Goal: Task Accomplishment & Management: Complete application form

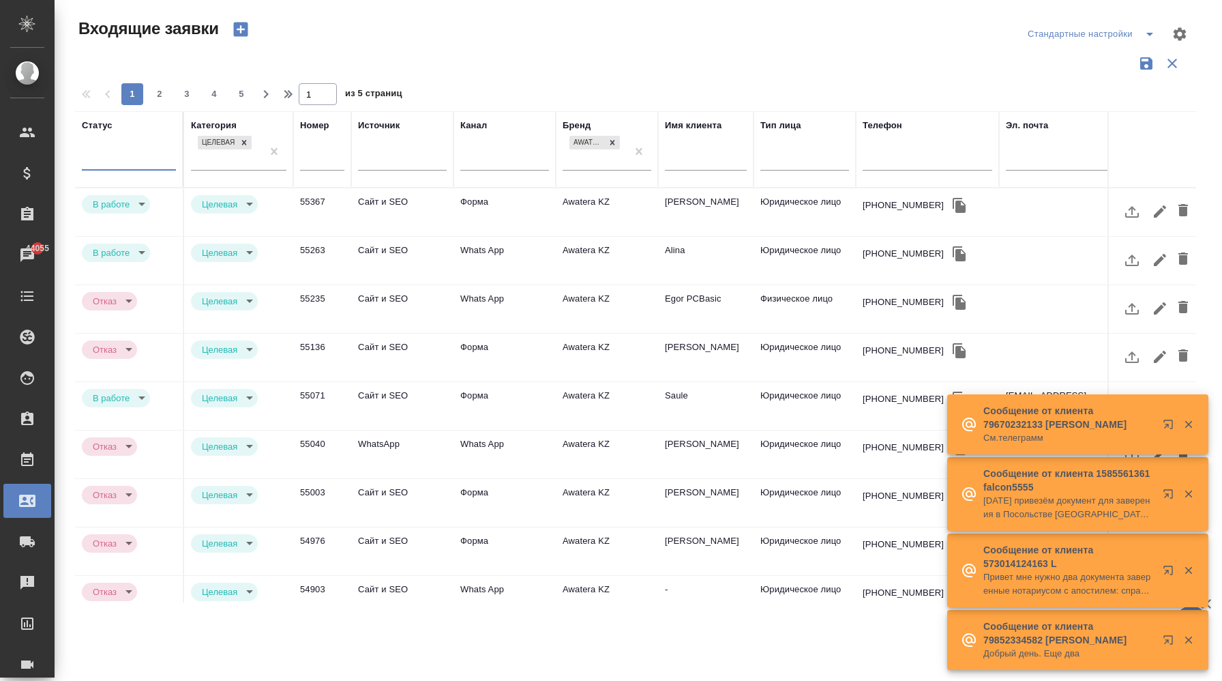
select select "RU"
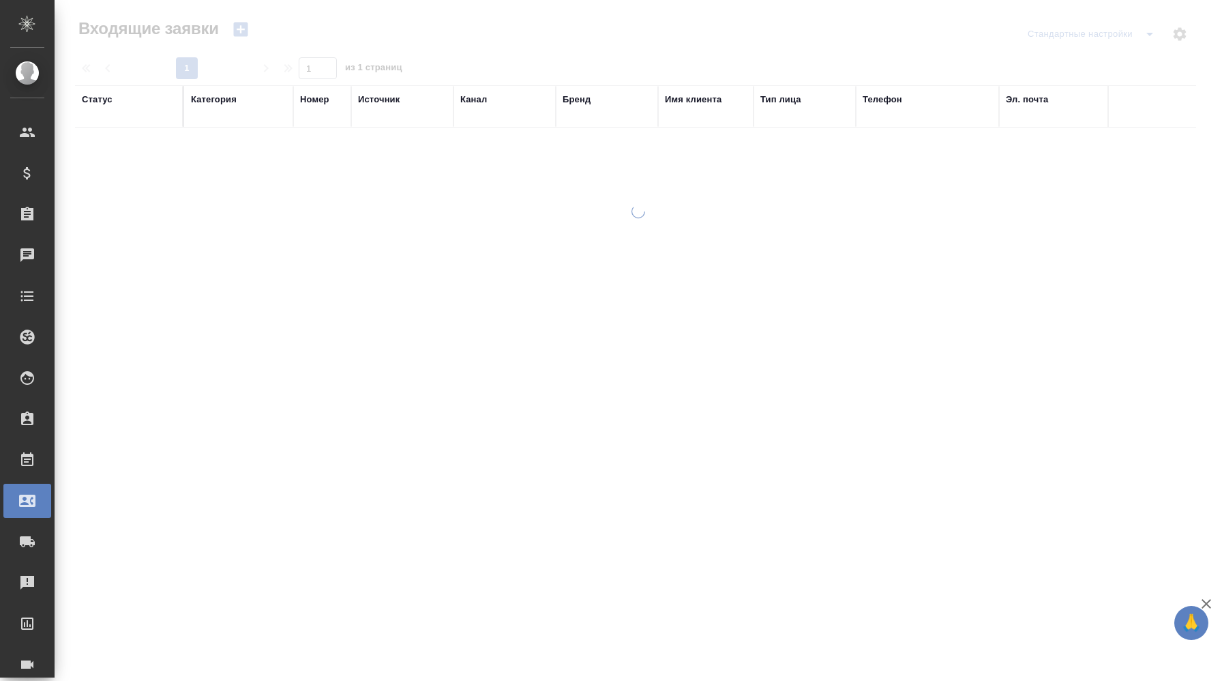
select select "RU"
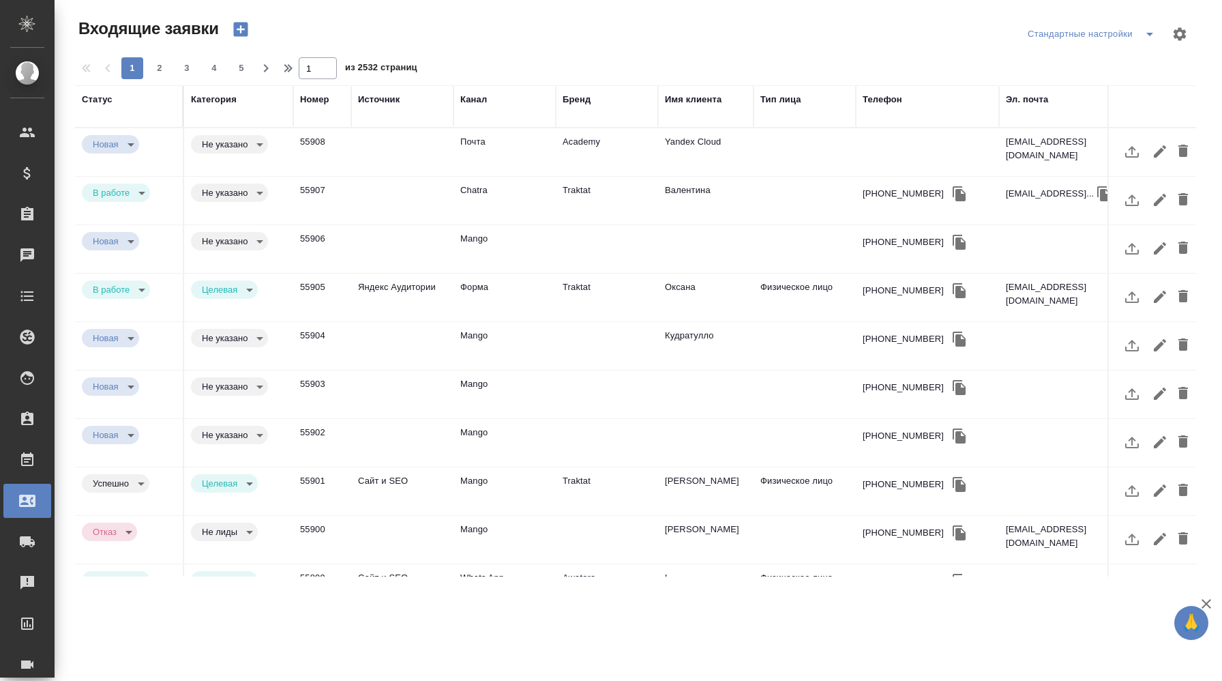
click at [406, 157] on td at bounding box center [402, 152] width 102 height 48
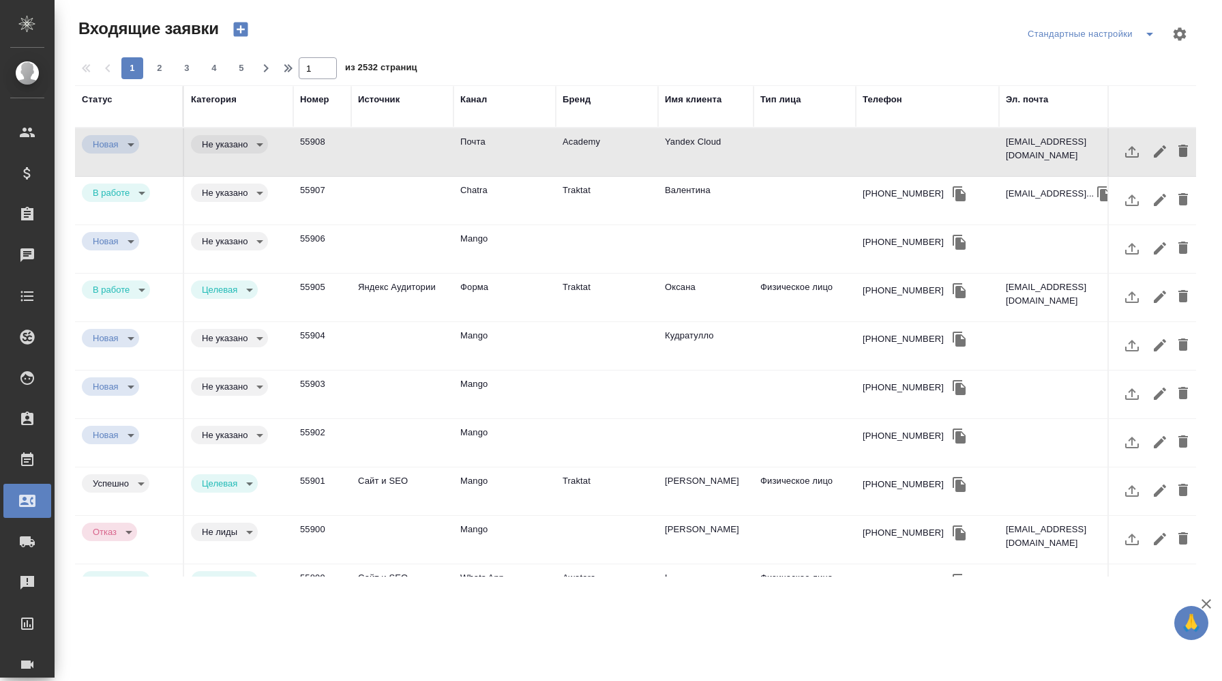
click at [413, 155] on td at bounding box center [402, 152] width 102 height 48
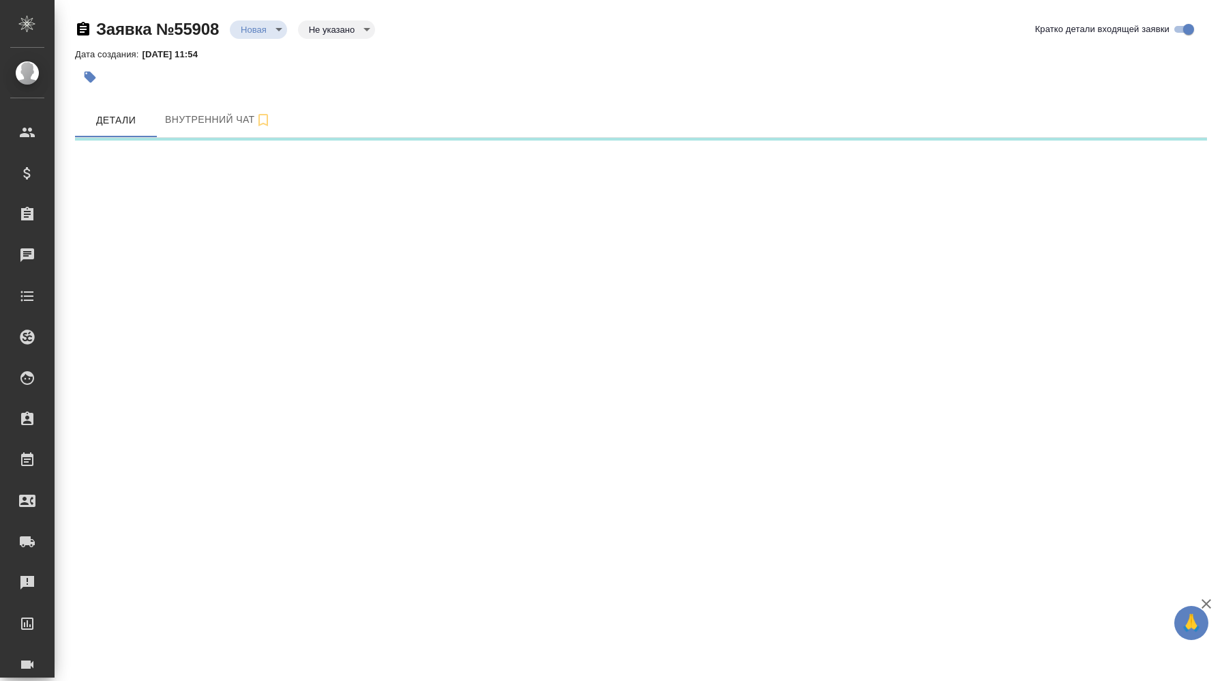
select select "RU"
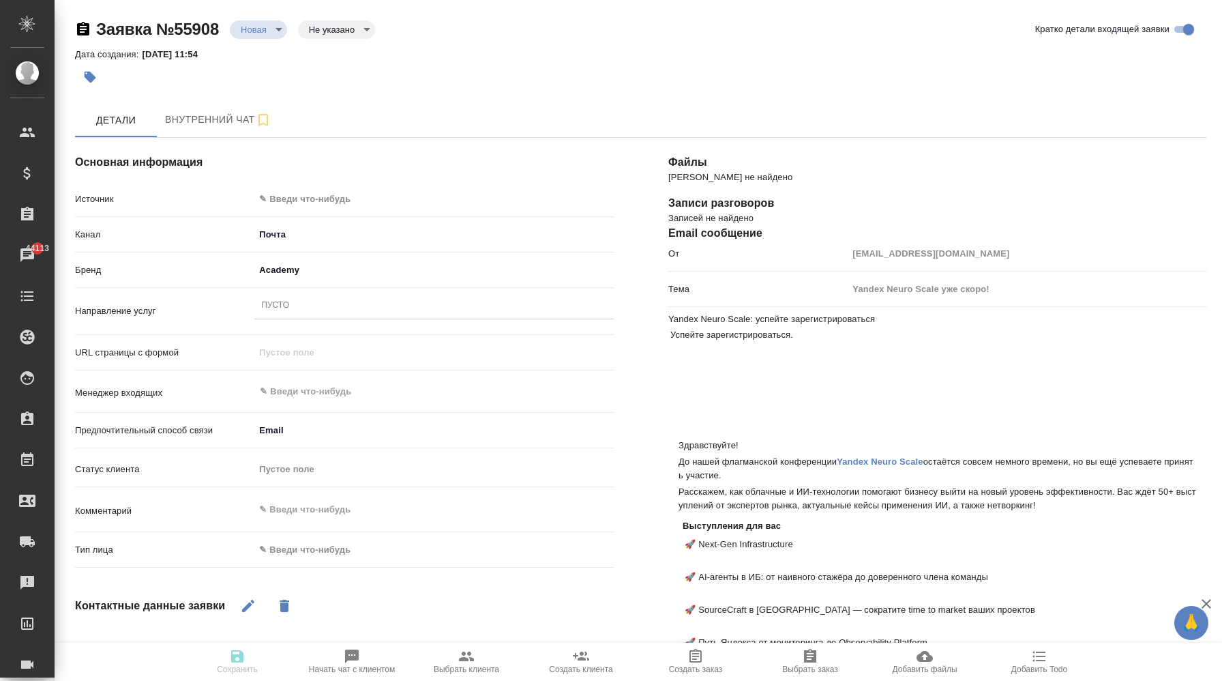
click at [278, 27] on body "🙏 .cls-1 fill:#fff; AWATERA Корэн Владислав Клиенты Спецификации Заказы 44113 Ч…" at bounding box center [611, 340] width 1222 height 681
click at [152, 87] on div at bounding box center [611, 340] width 1222 height 681
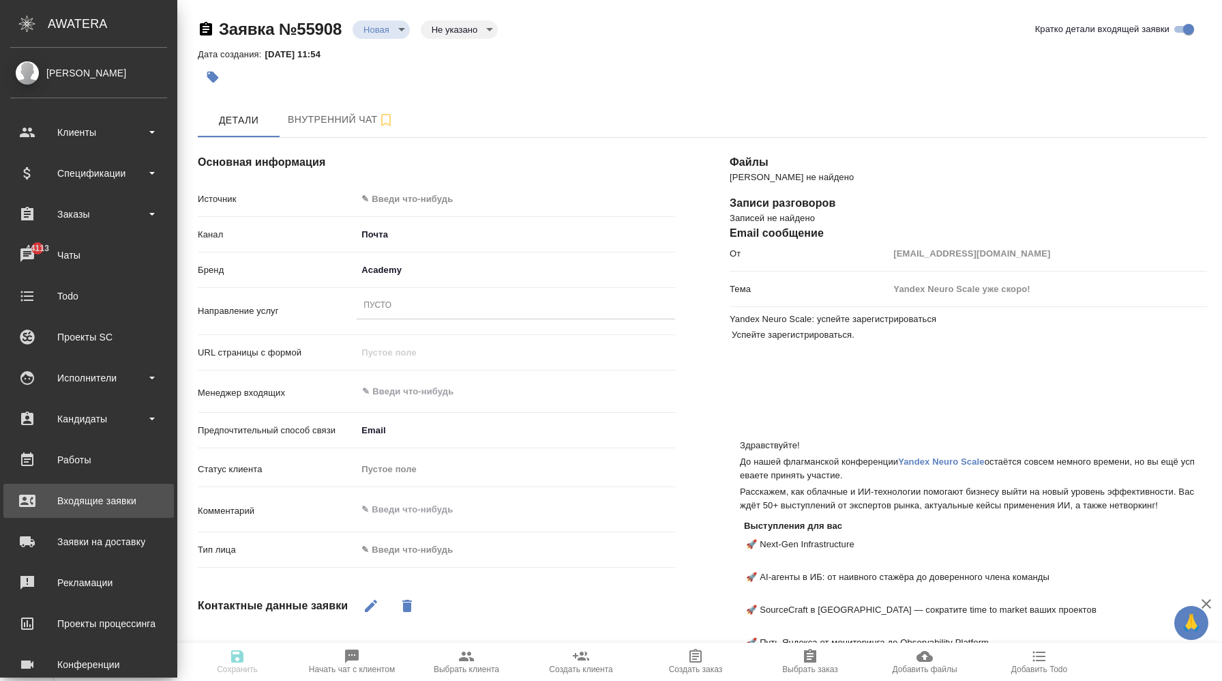
click at [94, 505] on div "Входящие заявки" at bounding box center [88, 500] width 157 height 20
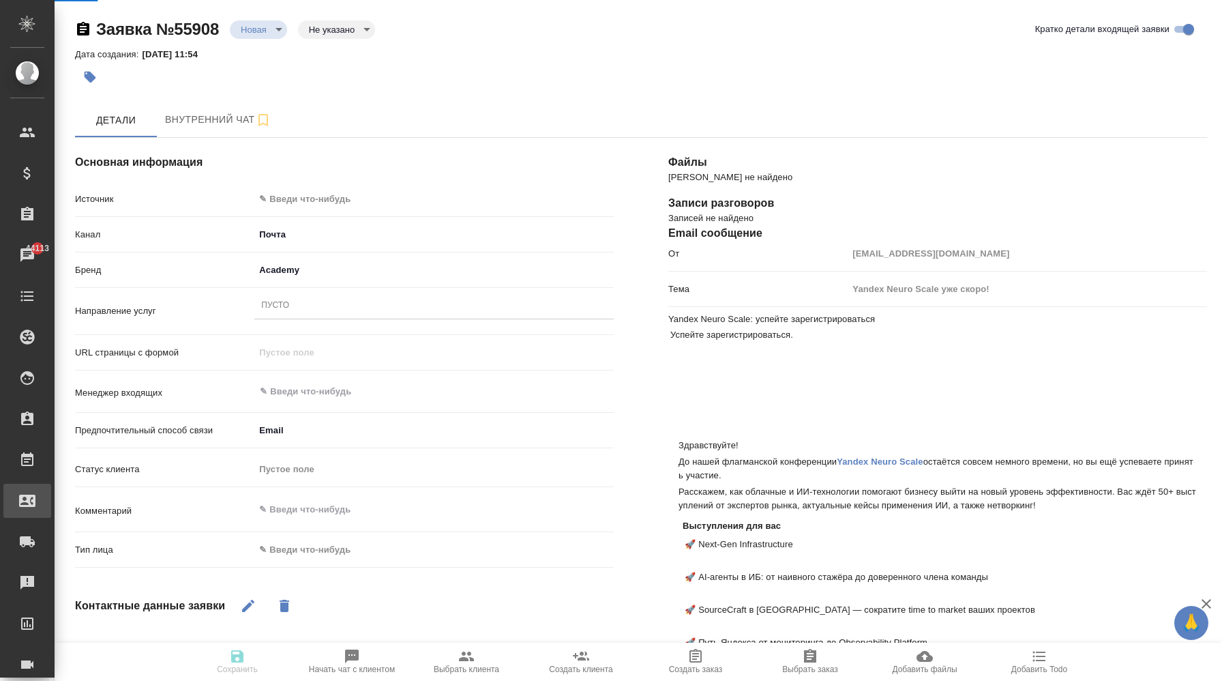
type textarea "x"
select select "RU"
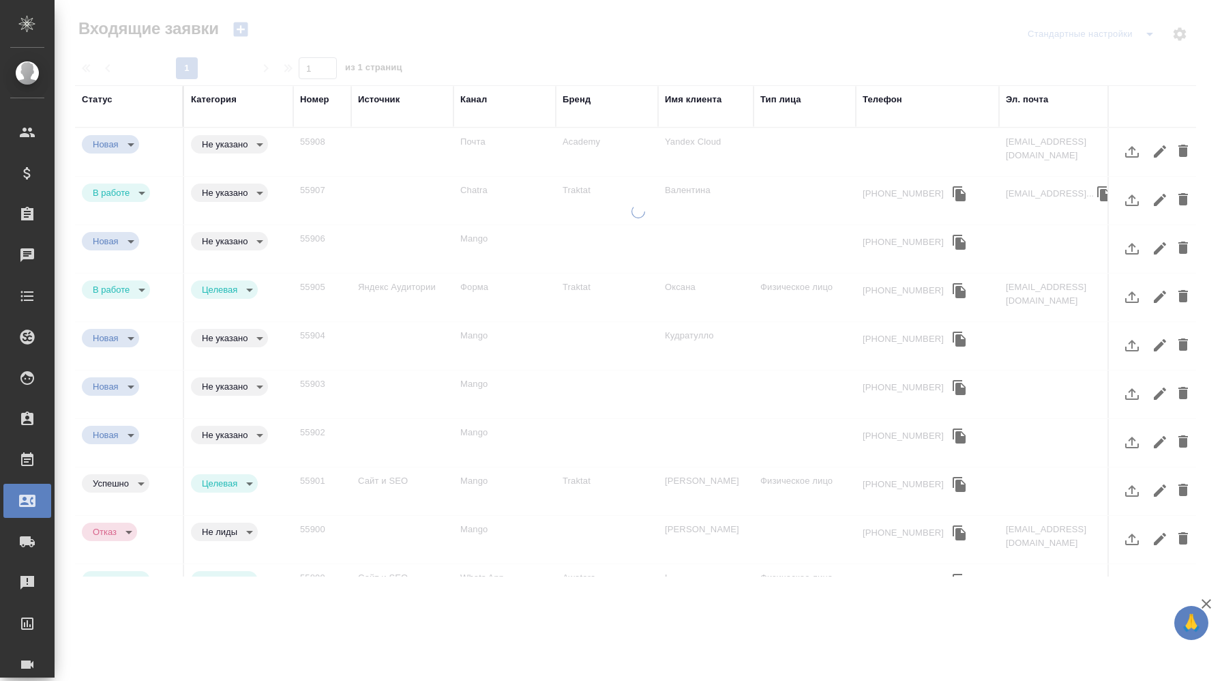
click at [243, 27] on icon "button" at bounding box center [240, 29] width 19 height 19
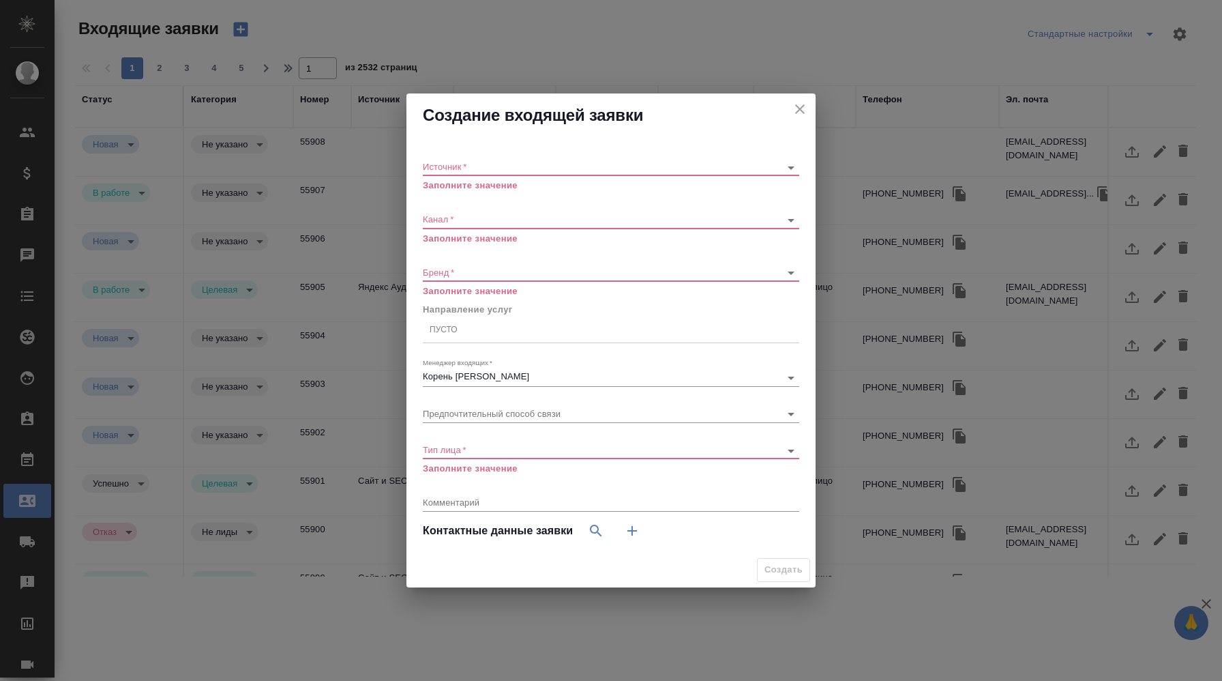
click at [494, 164] on body "🙏 .cls-1 fill:#fff; AWATERA Корэн Владислав Клиенты Спецификации Заказы Чаты To…" at bounding box center [611, 340] width 1222 height 681
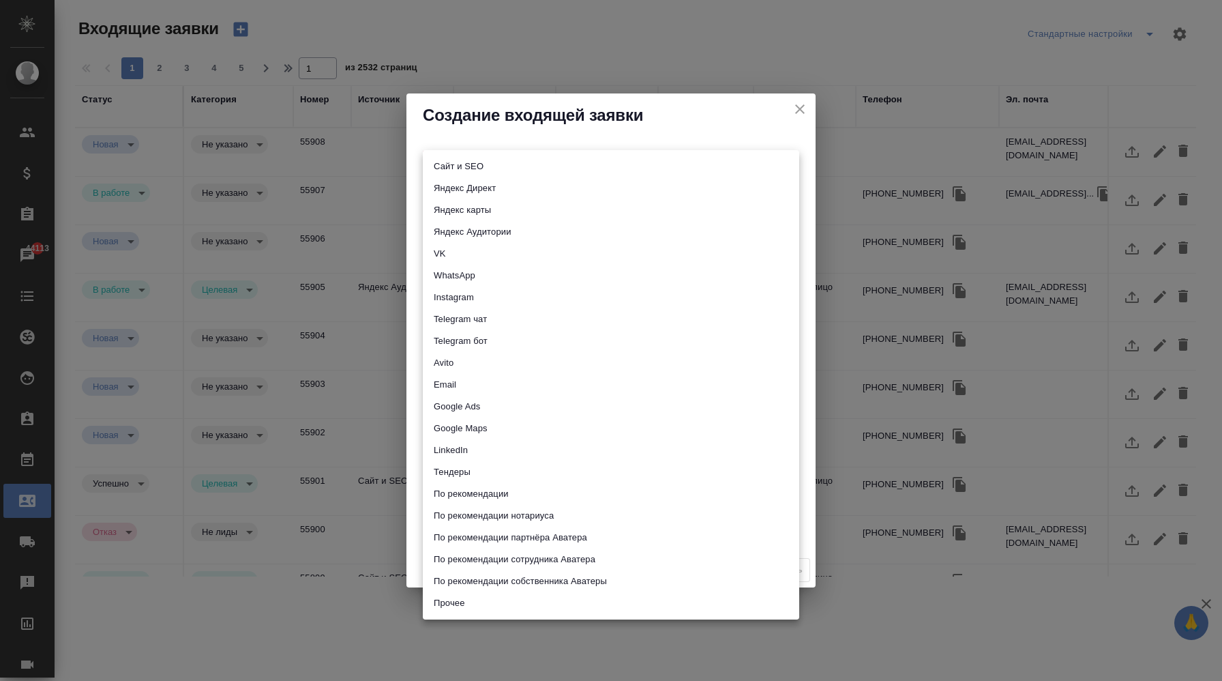
click at [492, 172] on li "Сайт и SEO" at bounding box center [611, 166] width 376 height 22
type input "seo"
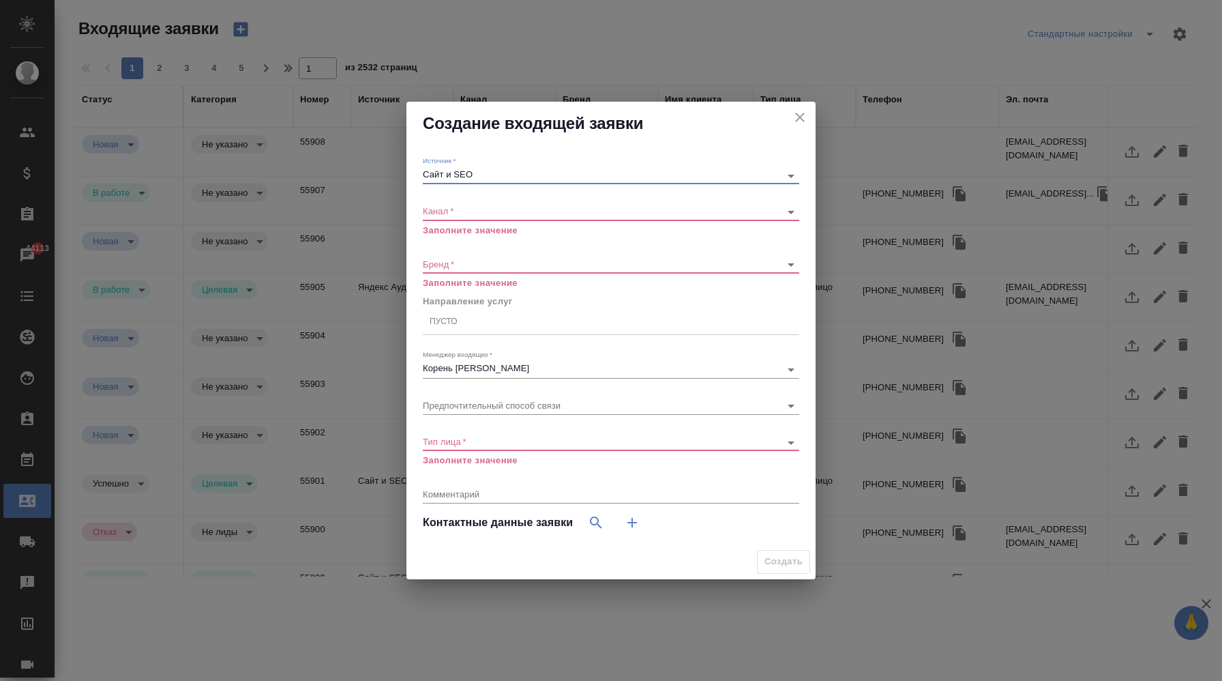
click at [488, 211] on body "🙏 .cls-1 fill:#fff; AWATERA Корэн Владислав Клиенты Спецификации Заказы 44113 Ч…" at bounding box center [611, 340] width 1222 height 681
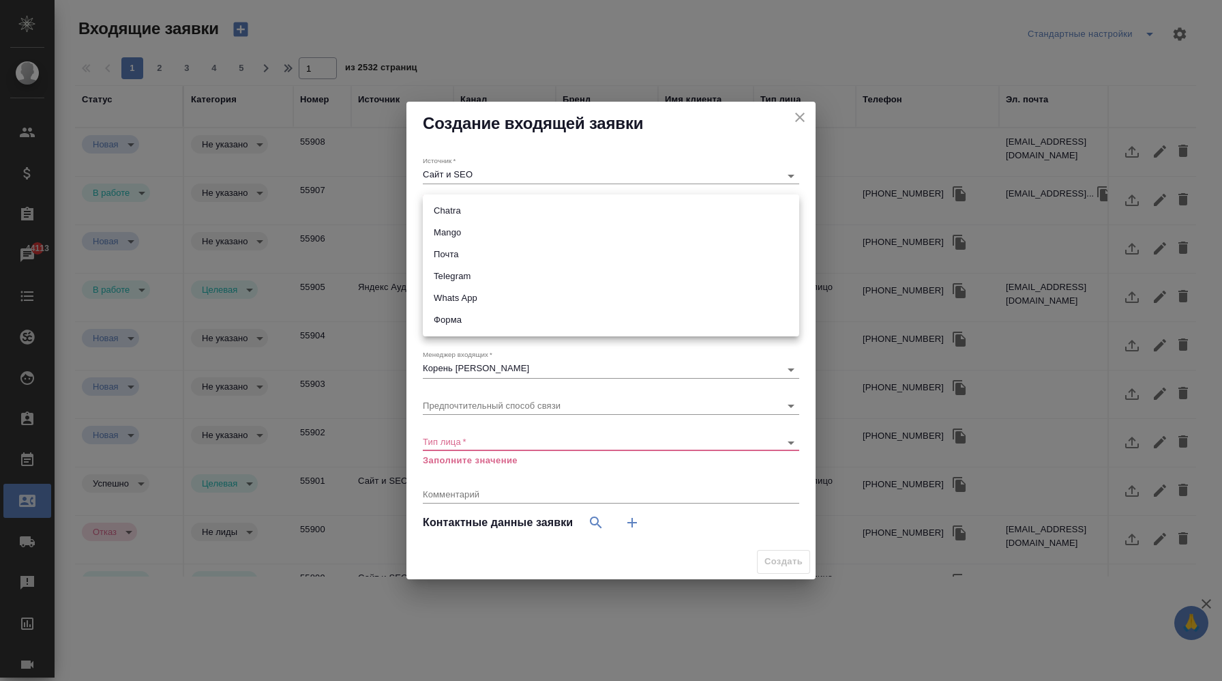
click at [477, 242] on li "Mango" at bounding box center [611, 233] width 376 height 22
type input "6374e594cd4a952bacdba9aa"
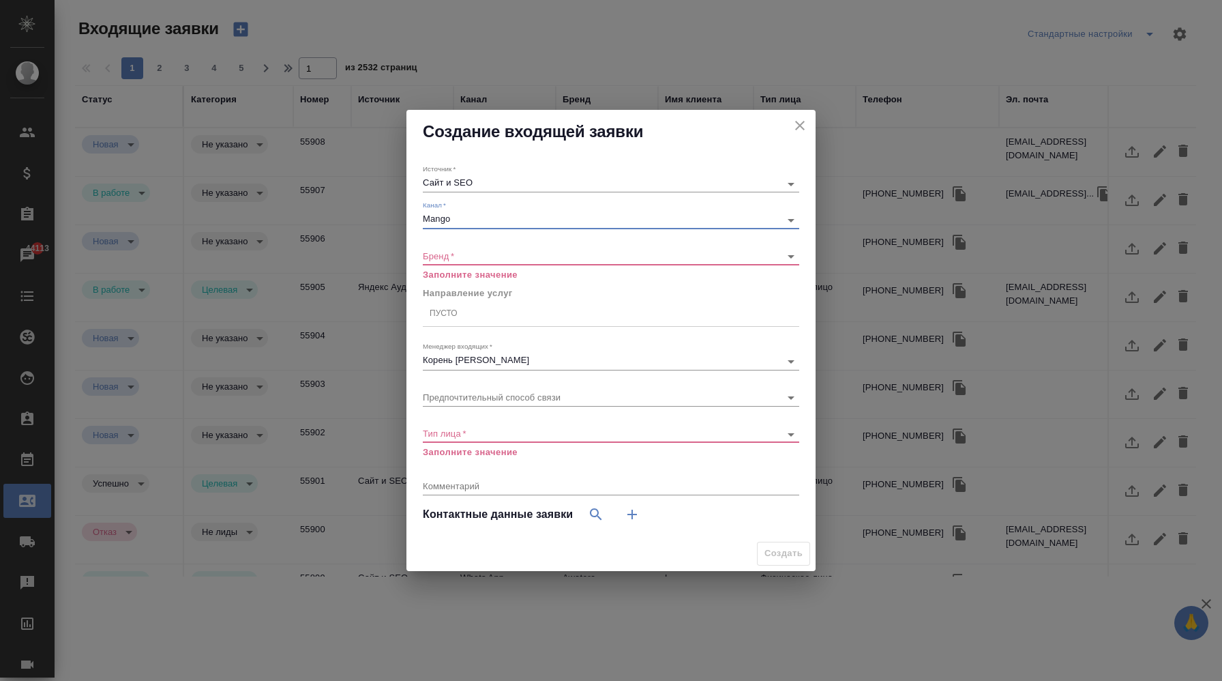
click at [490, 262] on div "​" at bounding box center [611, 256] width 376 height 17
click at [505, 258] on body "🙏 .cls-1 fill:#fff; AWATERA Корэн Владислав Клиенты Спецификации Заказы 44113 Ч…" at bounding box center [611, 340] width 1222 height 681
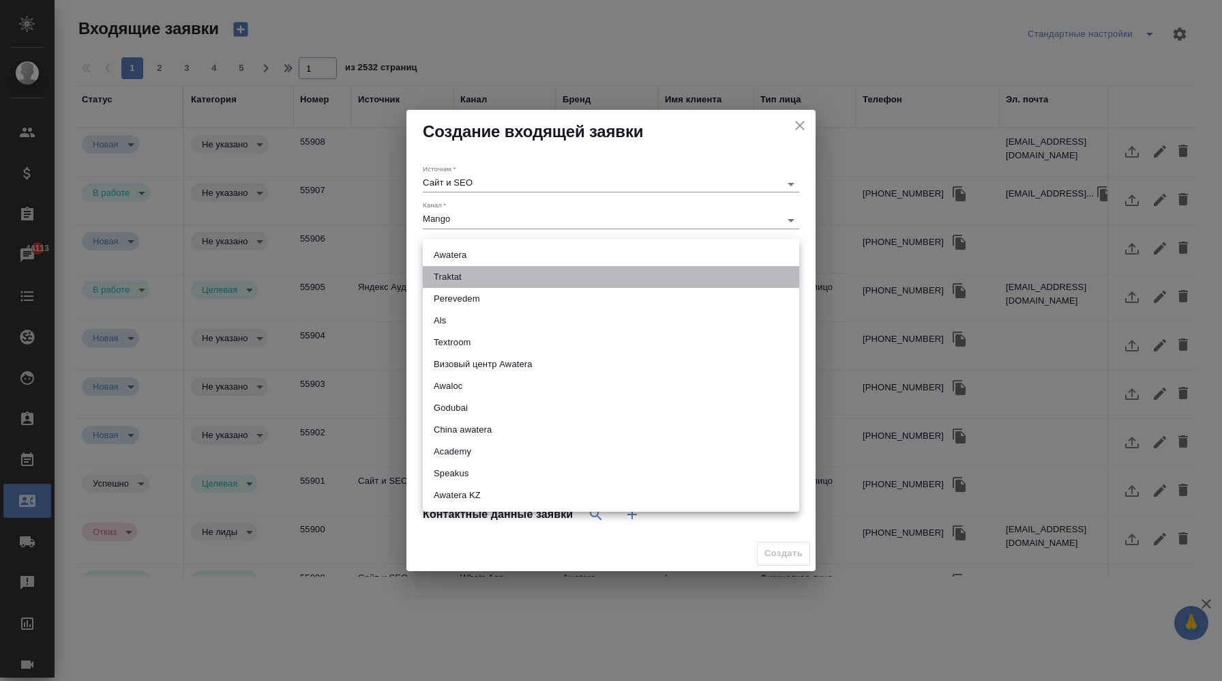
click at [489, 284] on li "Traktat" at bounding box center [611, 277] width 376 height 22
type input "traktat"
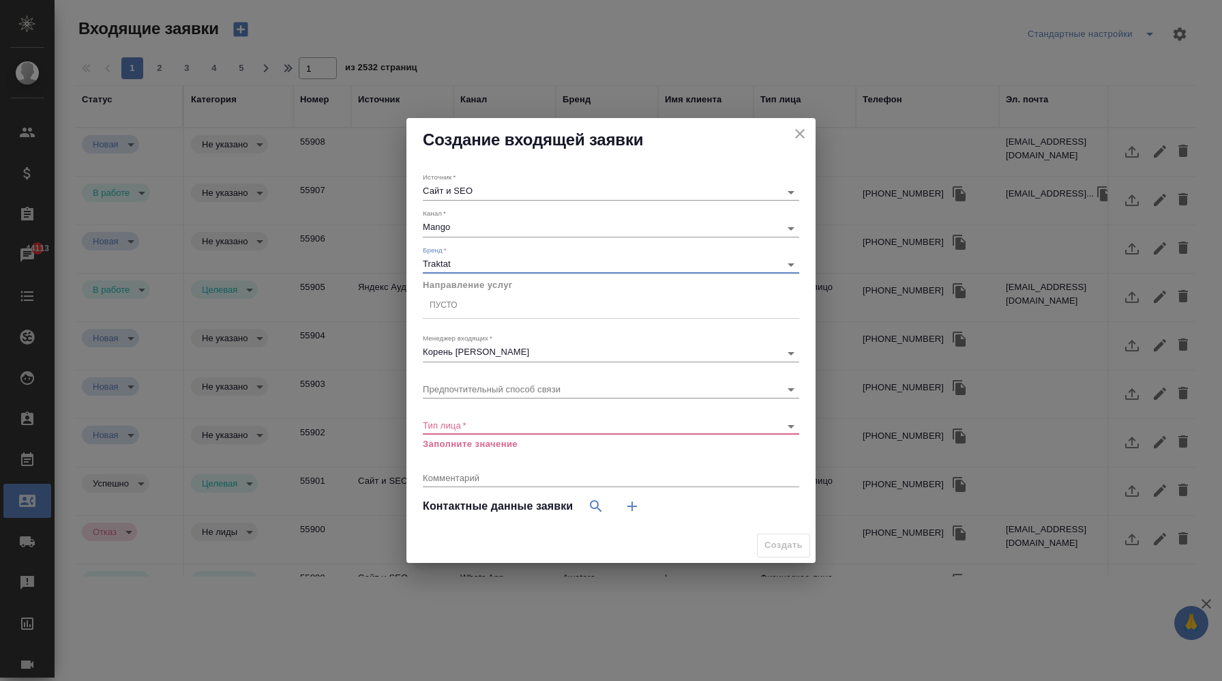
click at [493, 423] on body "🙏 .cls-1 fill:#fff; AWATERA Корэн Владислав Клиенты Спецификации Заказы 44113 Ч…" at bounding box center [611, 340] width 1222 height 681
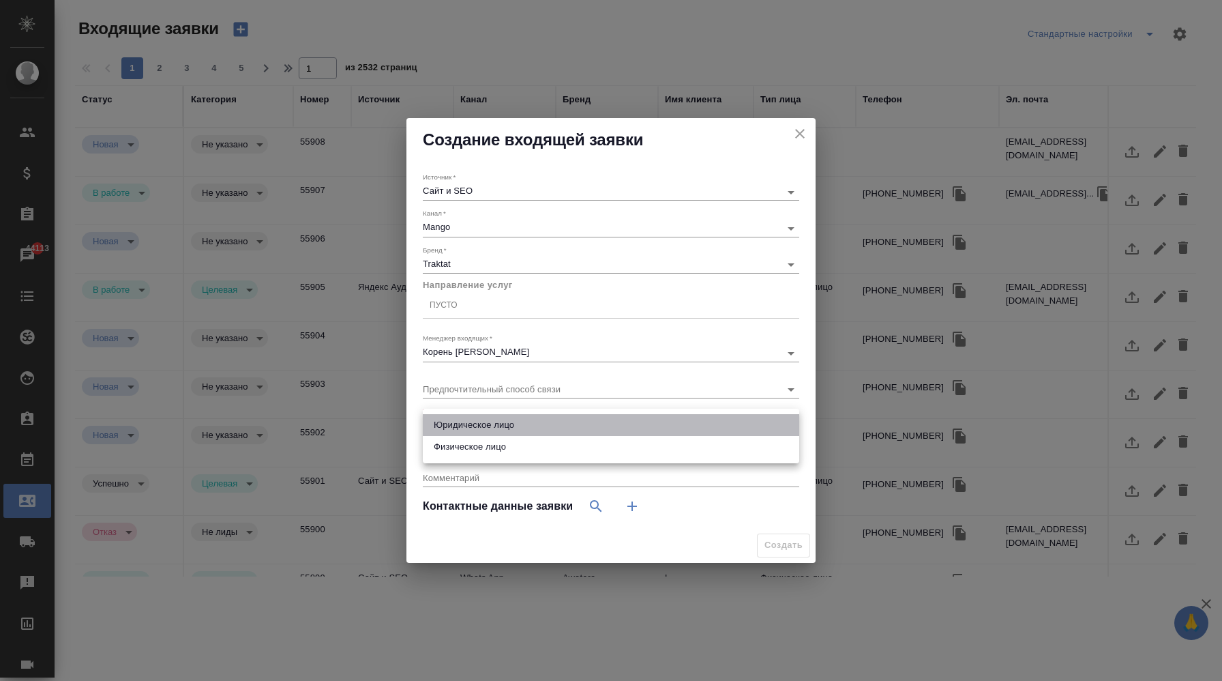
click at [496, 428] on li "Юридическое лицо" at bounding box center [611, 425] width 376 height 22
type input "company"
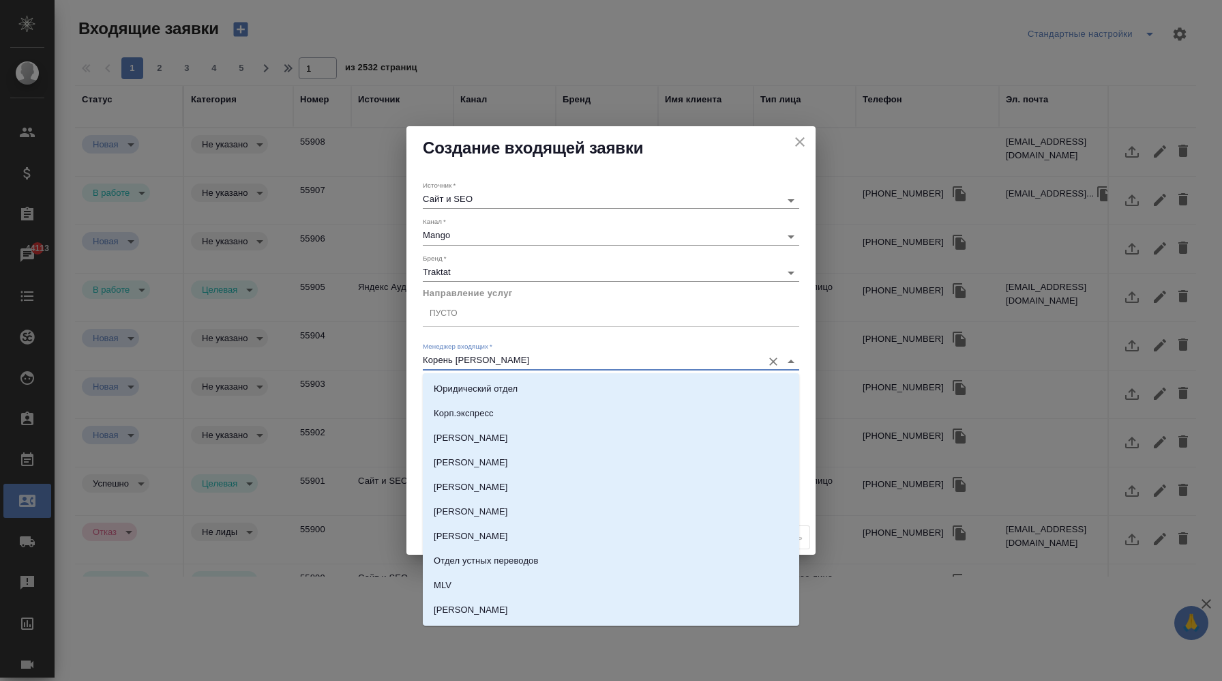
click at [713, 365] on input "Корень Владислав" at bounding box center [589, 361] width 333 height 16
click at [678, 346] on div "Менеджер входящих   * Корень Владислав" at bounding box center [611, 356] width 376 height 28
click at [676, 346] on div "Менеджер входящих   * Корень Владислав" at bounding box center [611, 356] width 376 height 28
click at [807, 349] on div "Источник   * Сайт и SEO seo Канал   * Mango 6374e594cd4a952bacdba9aa Бренд   * …" at bounding box center [610, 345] width 409 height 351
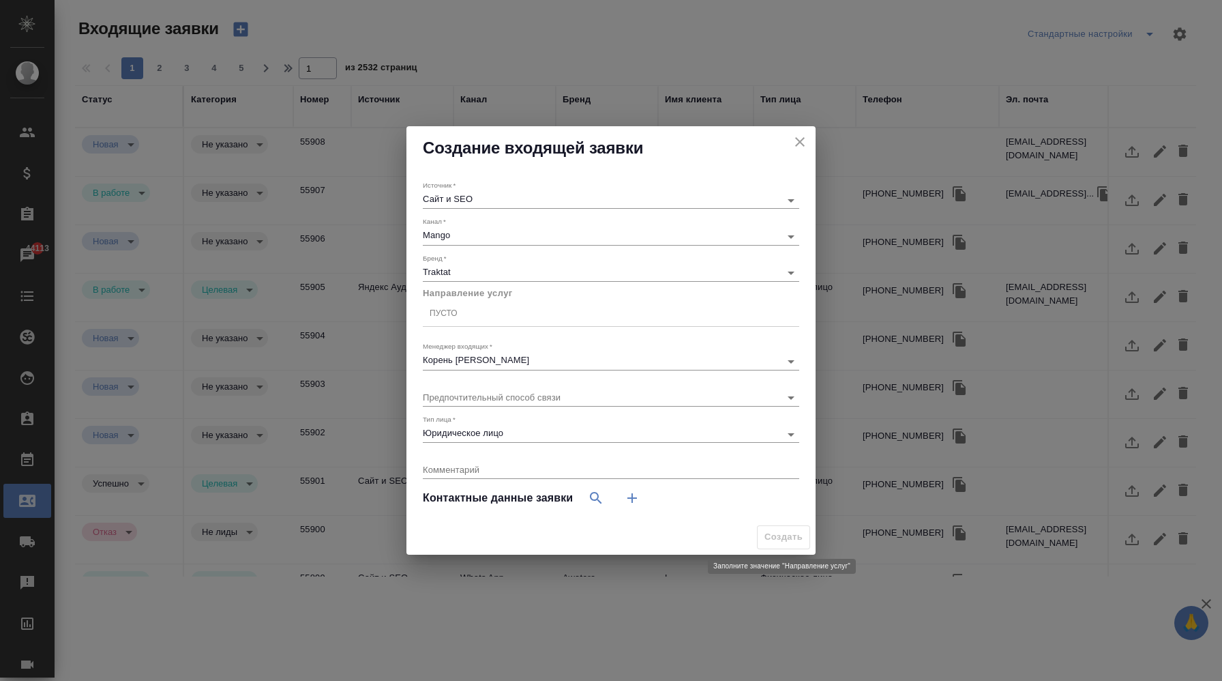
click at [777, 539] on span "Создать" at bounding box center [783, 537] width 53 height 24
click at [523, 317] on div "Пусто" at bounding box center [611, 313] width 376 height 20
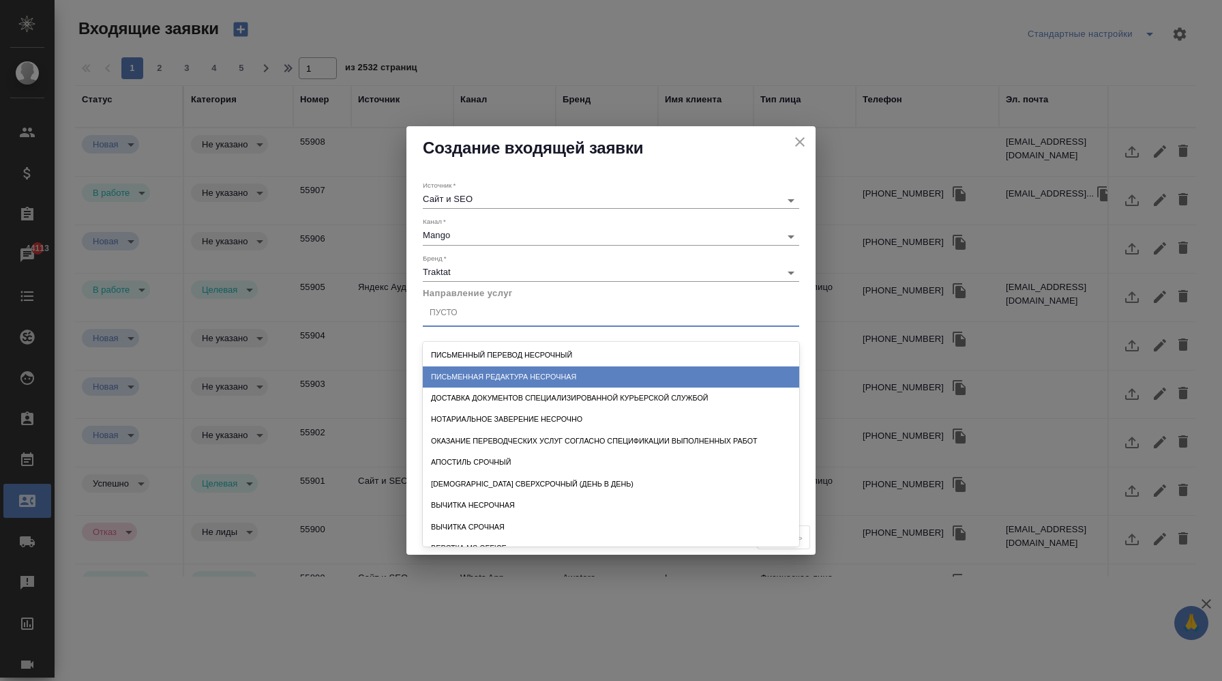
click at [524, 368] on div "Письменная редактура несрочная" at bounding box center [611, 376] width 376 height 21
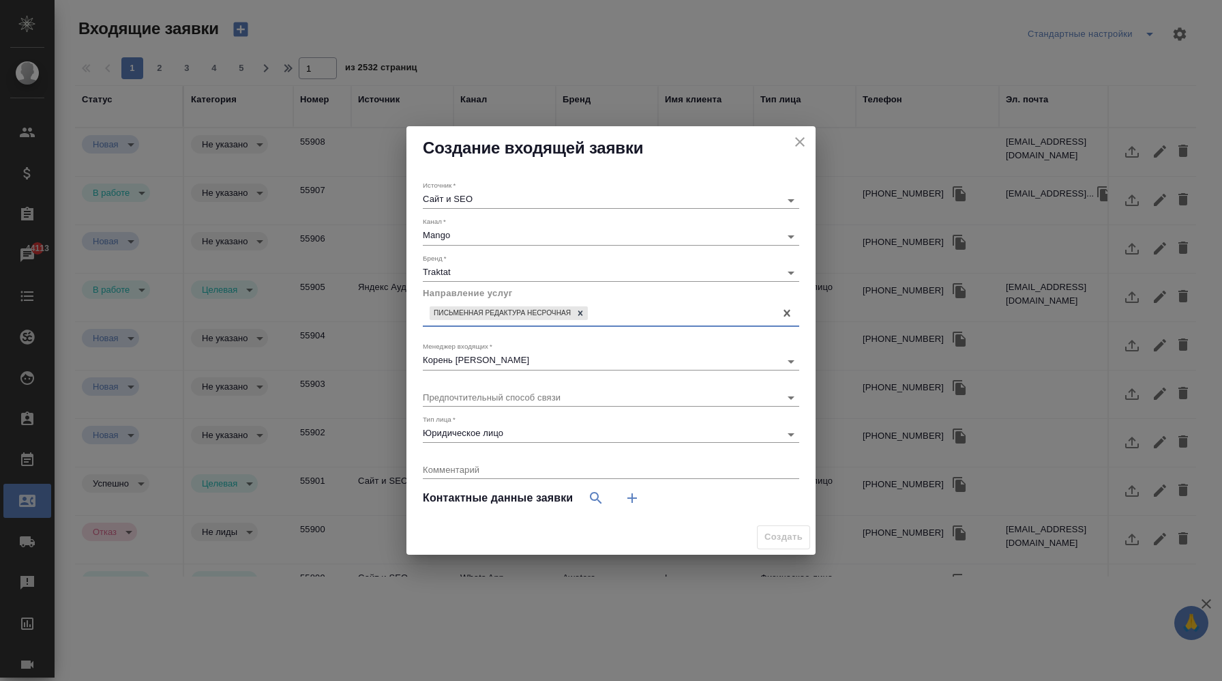
click at [782, 539] on span "Создать" at bounding box center [783, 537] width 53 height 24
click at [727, 527] on div "Создать" at bounding box center [610, 537] width 409 height 35
click at [778, 535] on span "Создать" at bounding box center [783, 537] width 53 height 24
click at [559, 403] on div "​" at bounding box center [611, 397] width 376 height 17
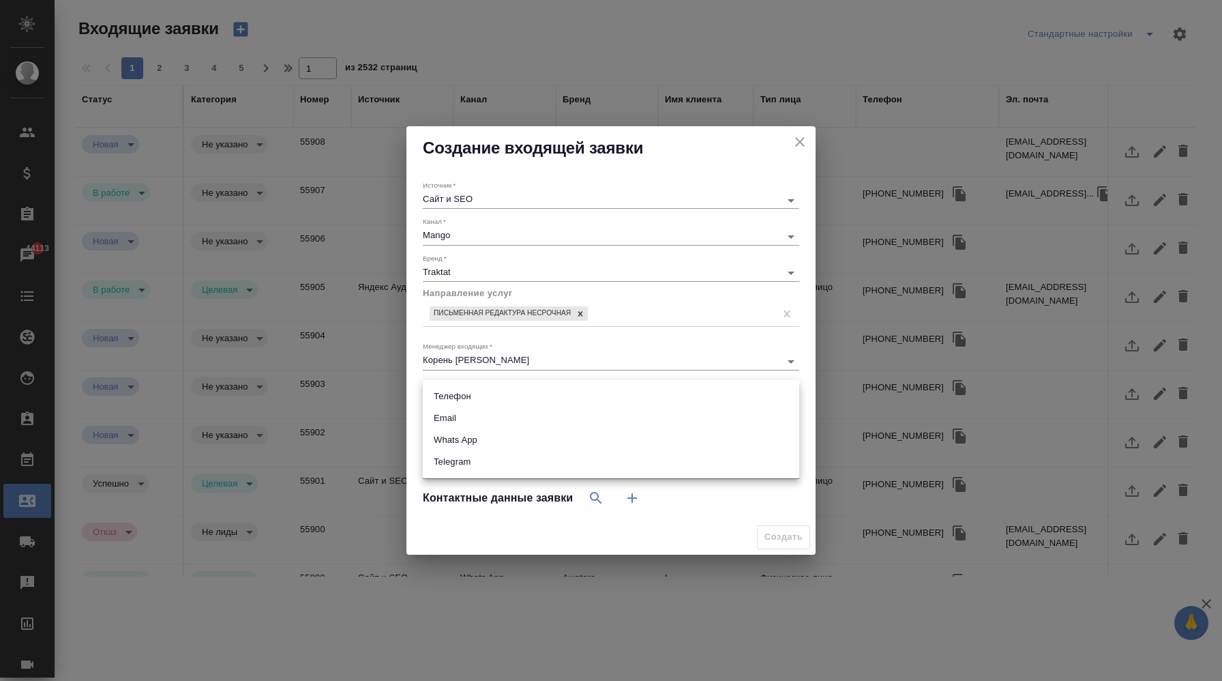
click at [503, 391] on body "🙏 .cls-1 fill:#fff; AWATERA Корэн Владислав Клиенты Спецификации Заказы 44113 Ч…" at bounding box center [611, 340] width 1222 height 681
click at [498, 393] on li "Телефон" at bounding box center [611, 396] width 376 height 22
type input "phone"
click at [749, 521] on div "Создать" at bounding box center [610, 537] width 409 height 35
click at [779, 548] on span "Создать" at bounding box center [783, 537] width 53 height 24
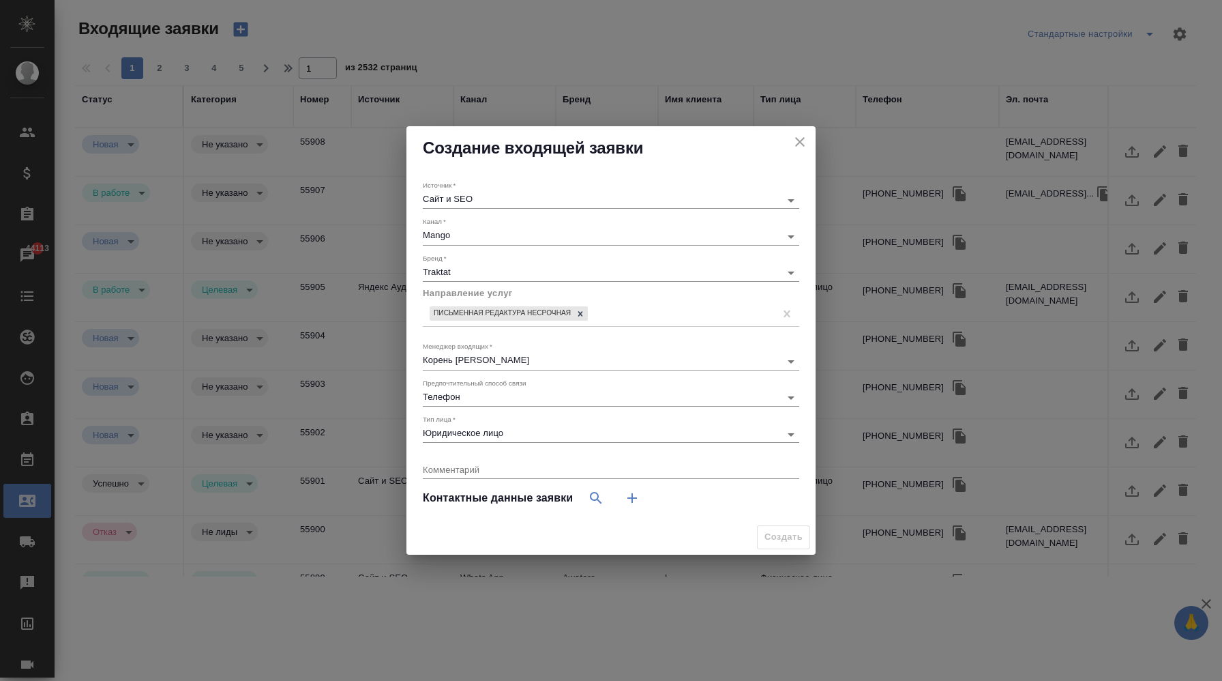
click at [782, 538] on span "Создать" at bounding box center [783, 537] width 53 height 24
click at [756, 535] on div "Создать" at bounding box center [610, 537] width 409 height 35
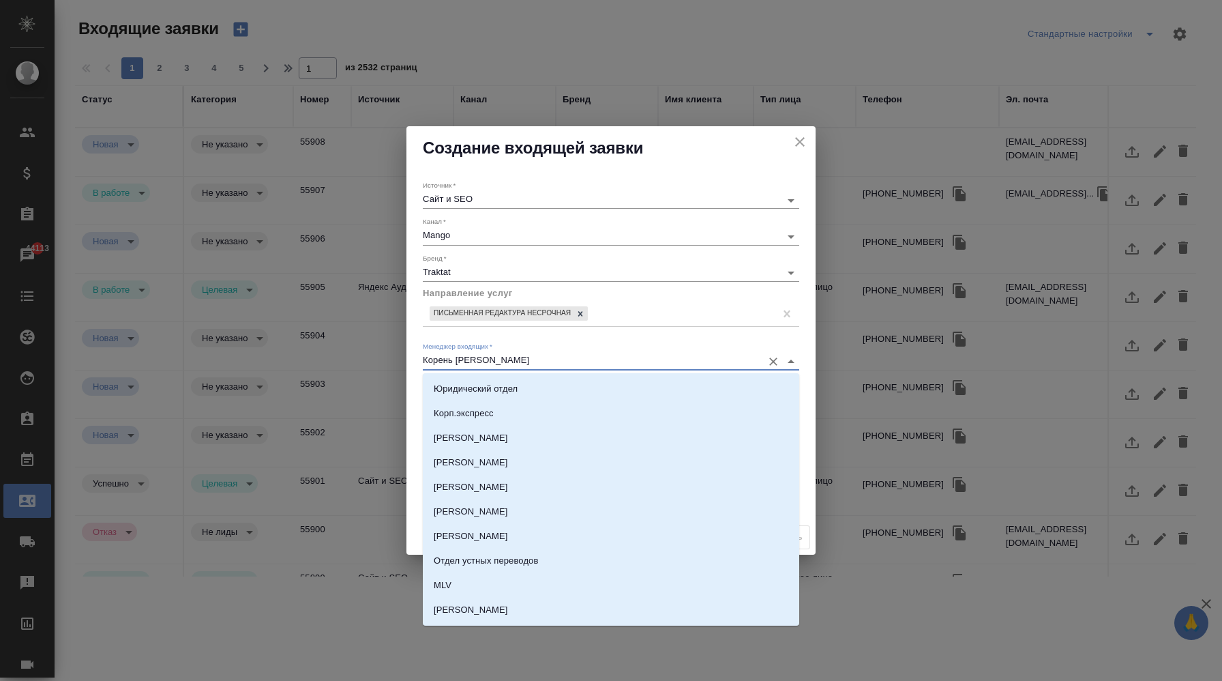
click at [604, 357] on input "Корень Владислав" at bounding box center [589, 361] width 333 height 16
type input "и"
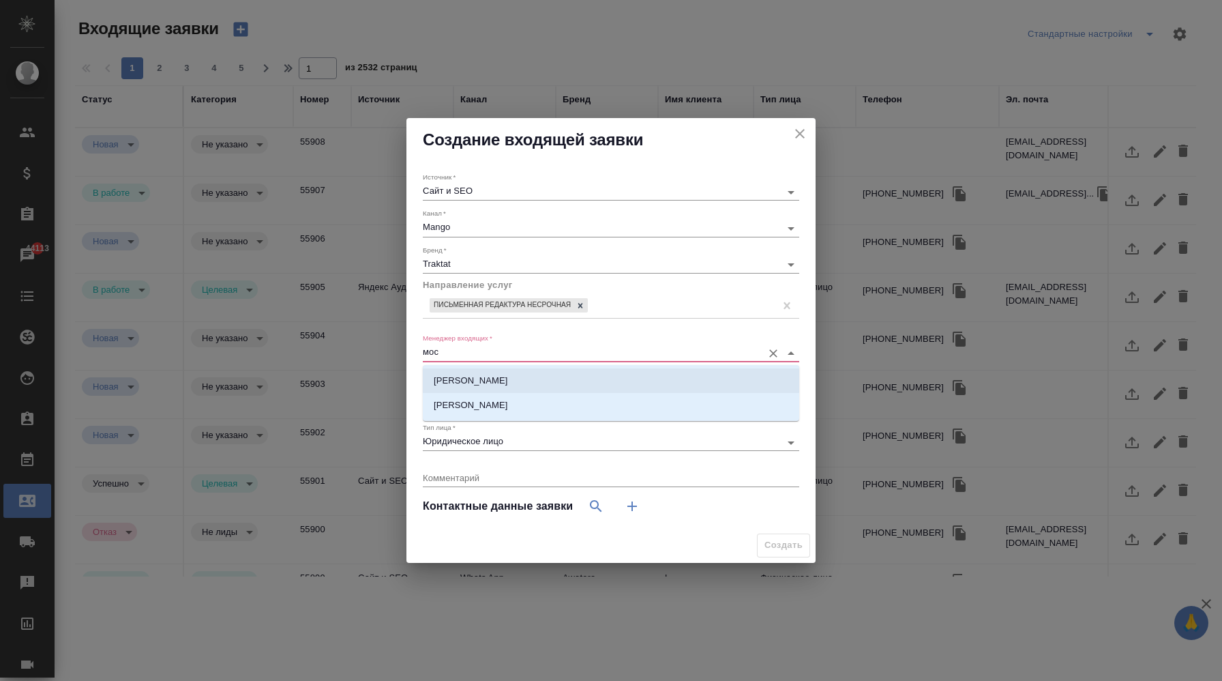
click at [493, 382] on p "Мосина Ирина" at bounding box center [471, 381] width 74 height 14
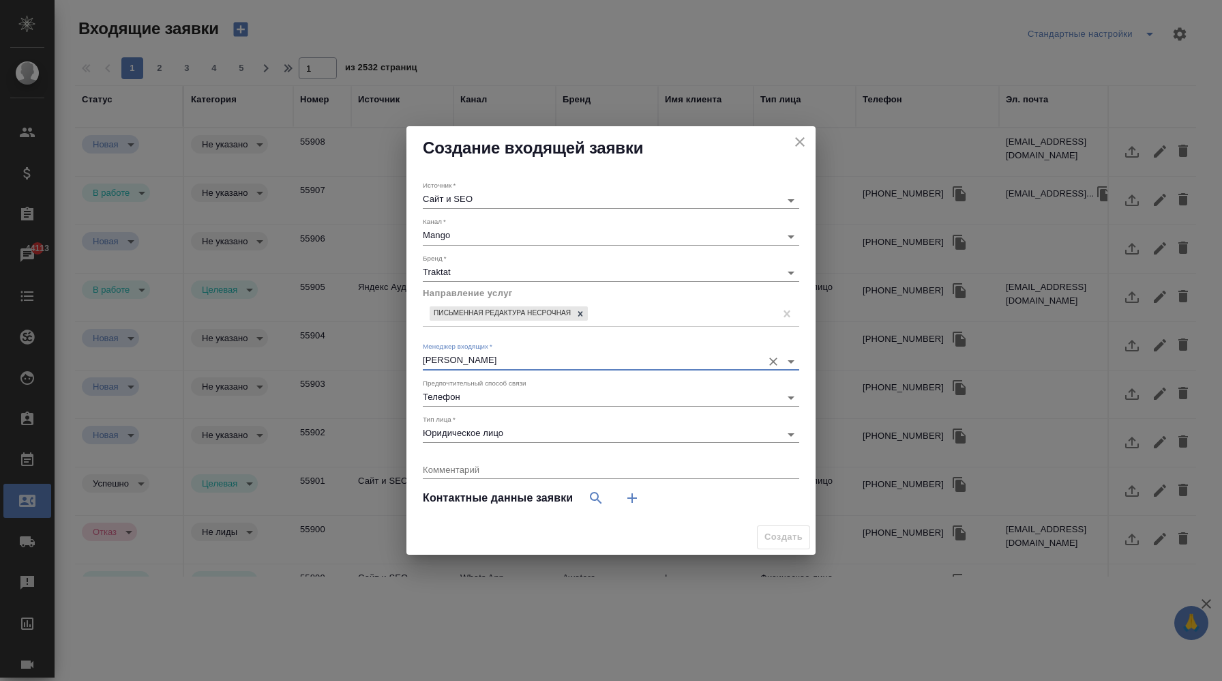
type input "Мосина Ирина"
click at [749, 519] on div "Источник   * Сайт и SEO seo Канал   * Mango 6374e594cd4a952bacdba9aa Бренд   * …" at bounding box center [610, 345] width 409 height 351
click at [794, 360] on icon "Open" at bounding box center [791, 361] width 16 height 16
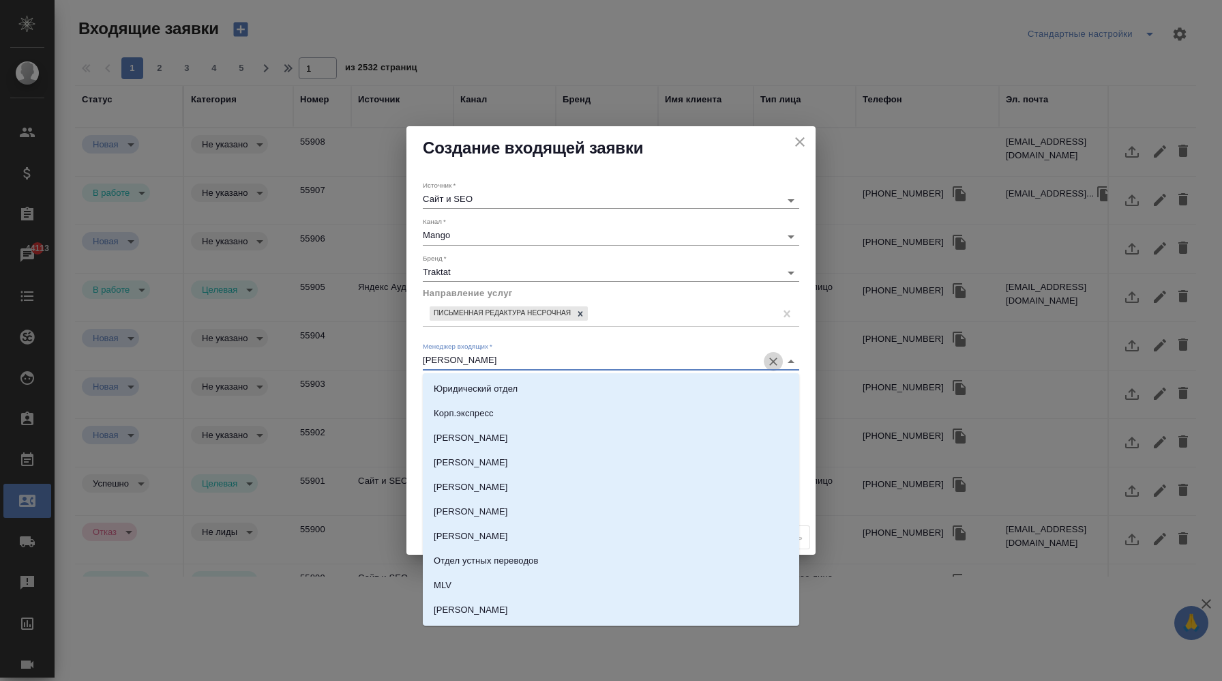
click at [776, 361] on icon "Очистить" at bounding box center [773, 362] width 14 height 14
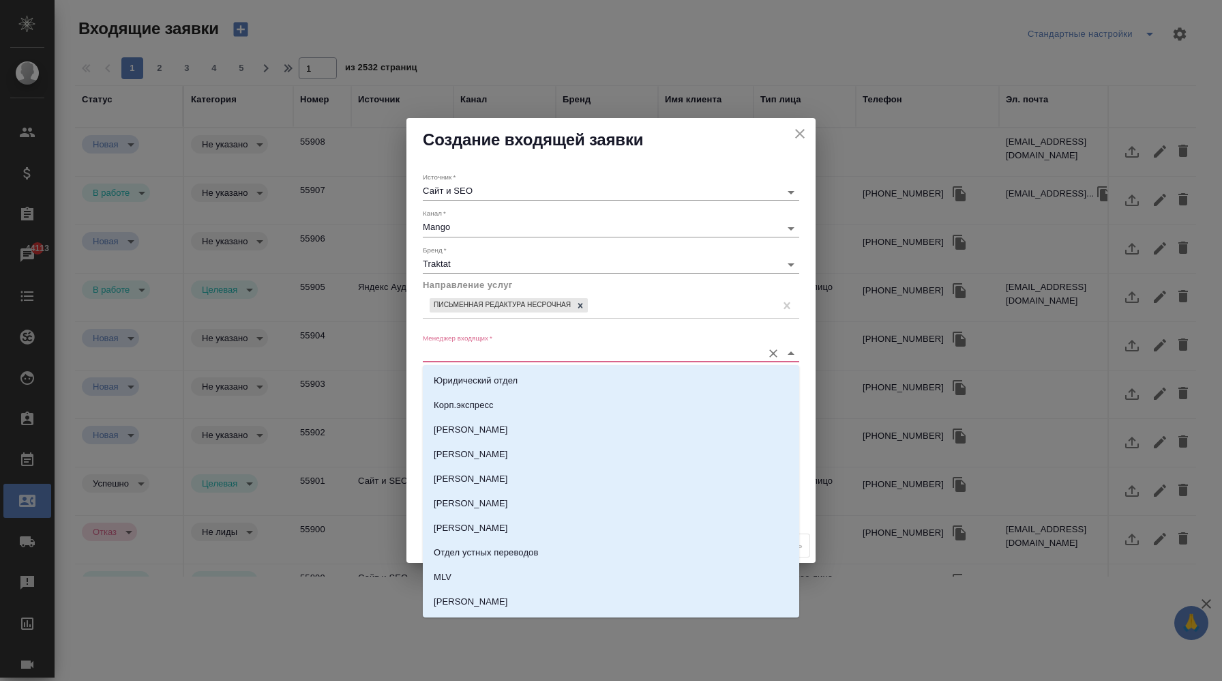
click at [724, 358] on input "Менеджер входящих   *" at bounding box center [589, 352] width 333 height 16
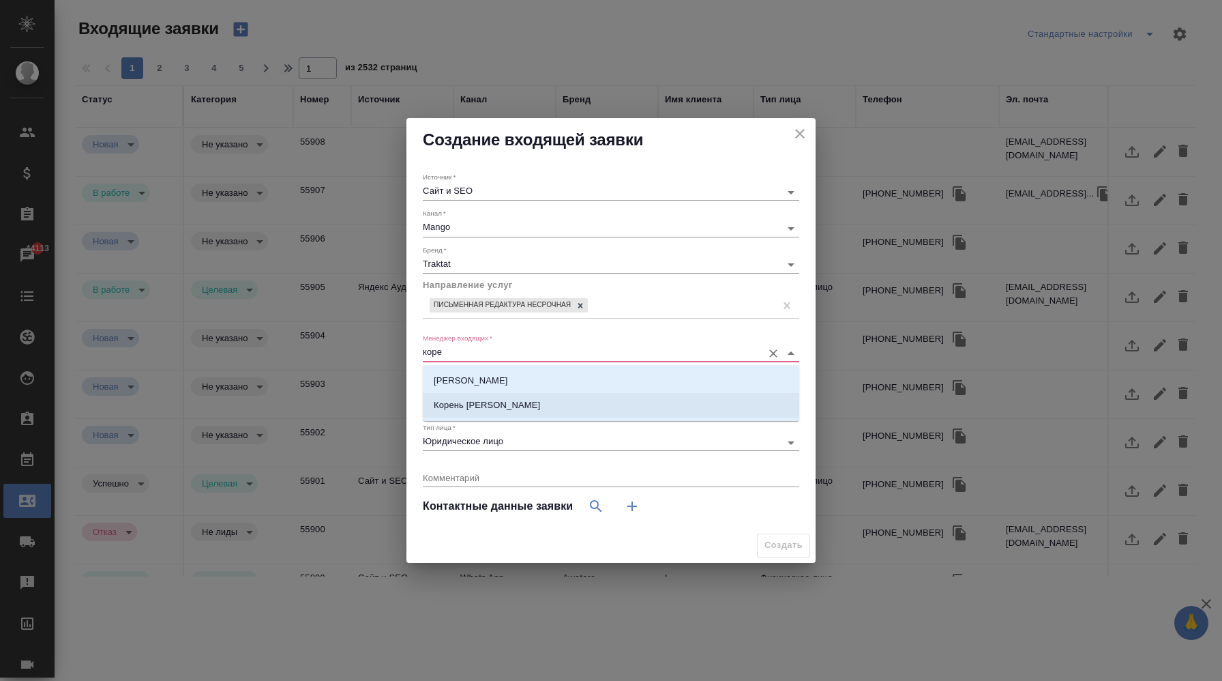
click at [563, 402] on li "Корень Владислав" at bounding box center [611, 405] width 376 height 25
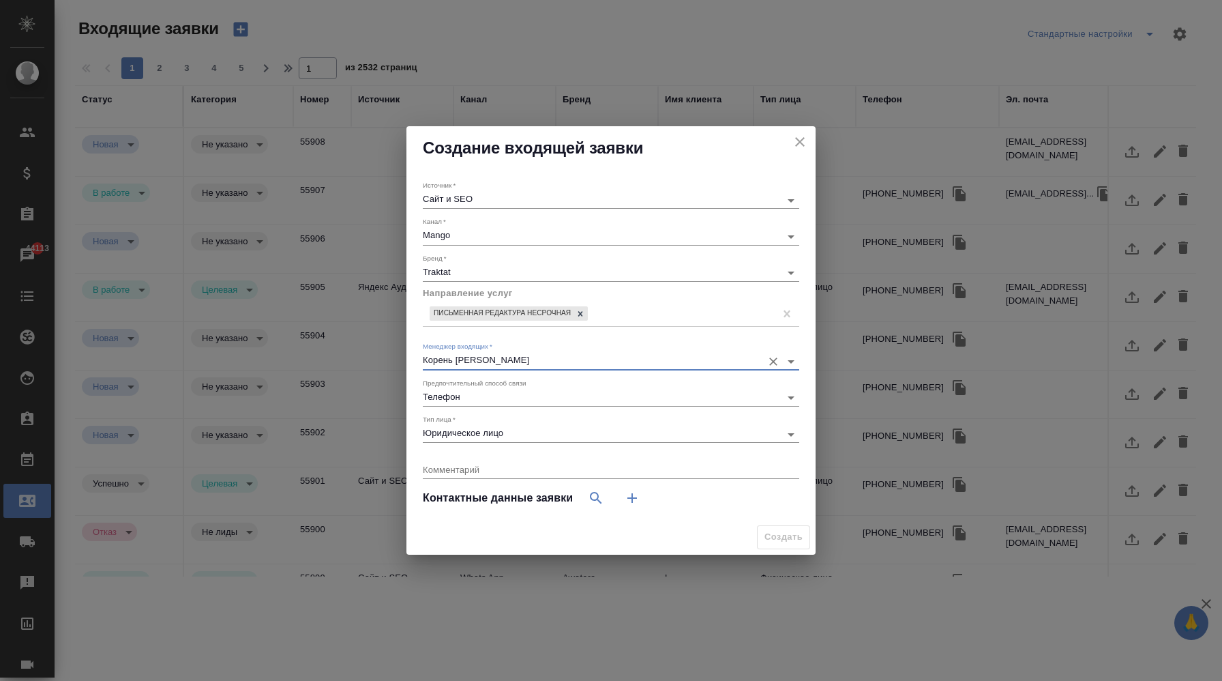
type input "Корень Владислав"
click at [532, 475] on div "x" at bounding box center [611, 470] width 376 height 17
type textarea "аааа"
click at [704, 516] on div "Источник   * Сайт и SEO seo Канал   * Mango 6374e594cd4a952bacdba9aa Бренд   * …" at bounding box center [610, 345] width 409 height 351
click at [779, 543] on span "Создать" at bounding box center [783, 537] width 53 height 24
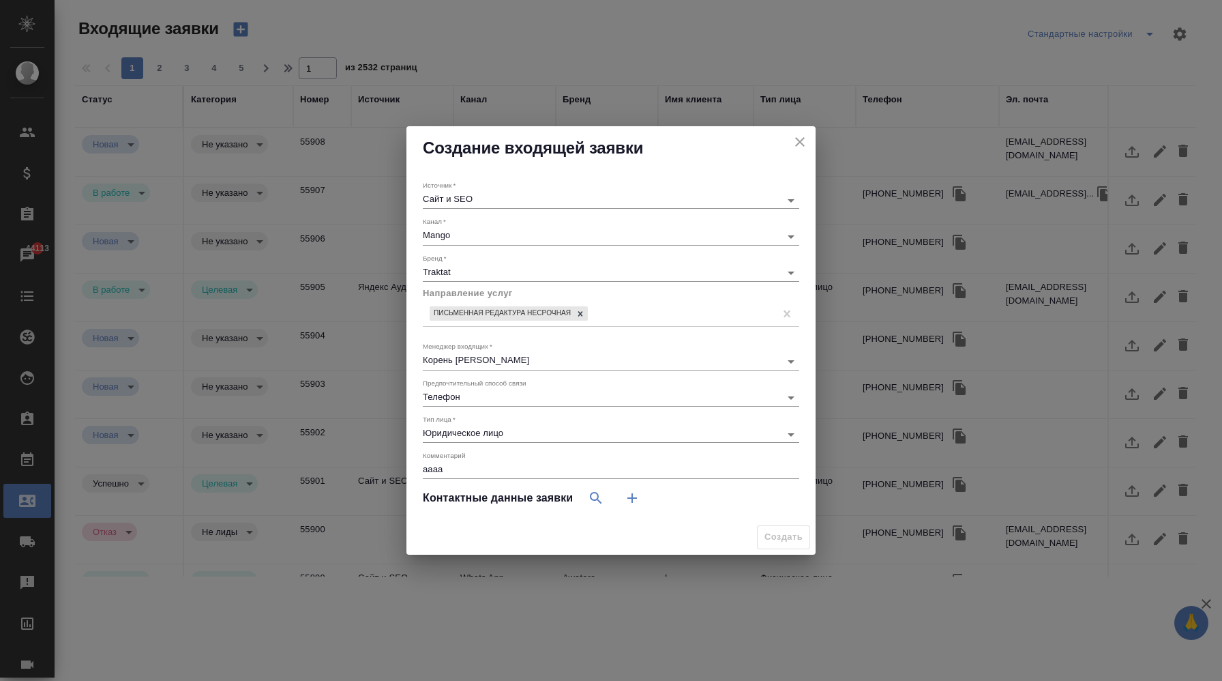
click at [633, 496] on icon "button" at bounding box center [632, 498] width 16 height 16
select select "RU"
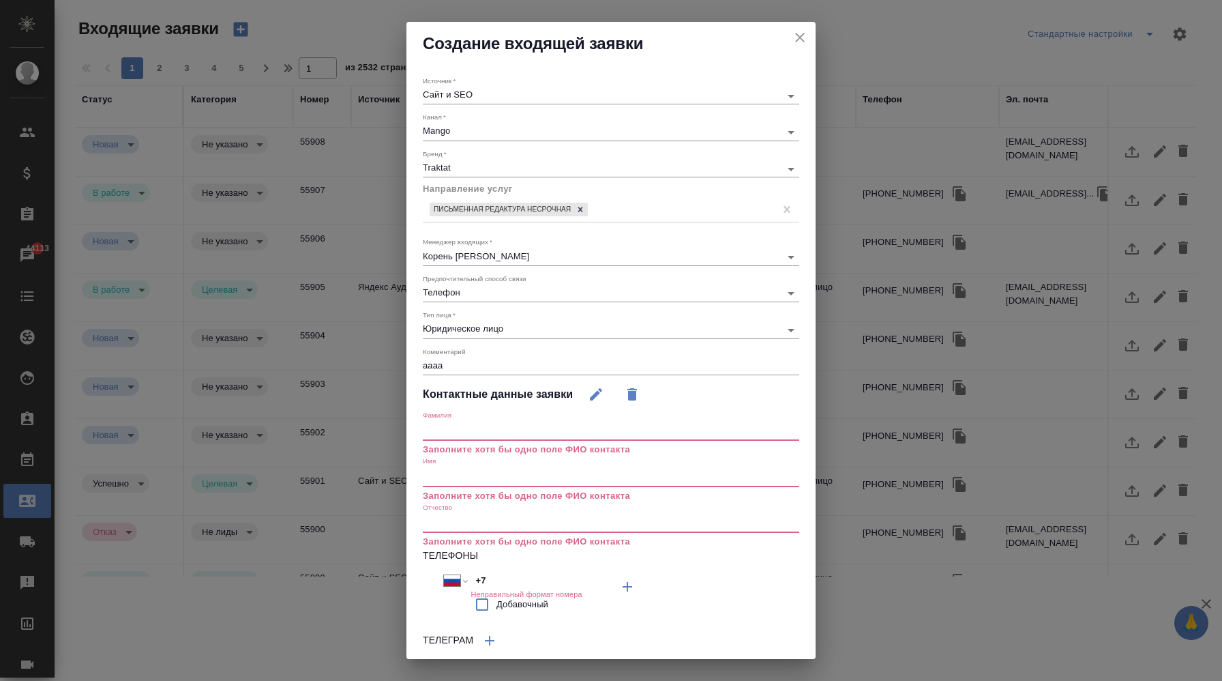
click at [555, 425] on input "text" at bounding box center [611, 430] width 376 height 19
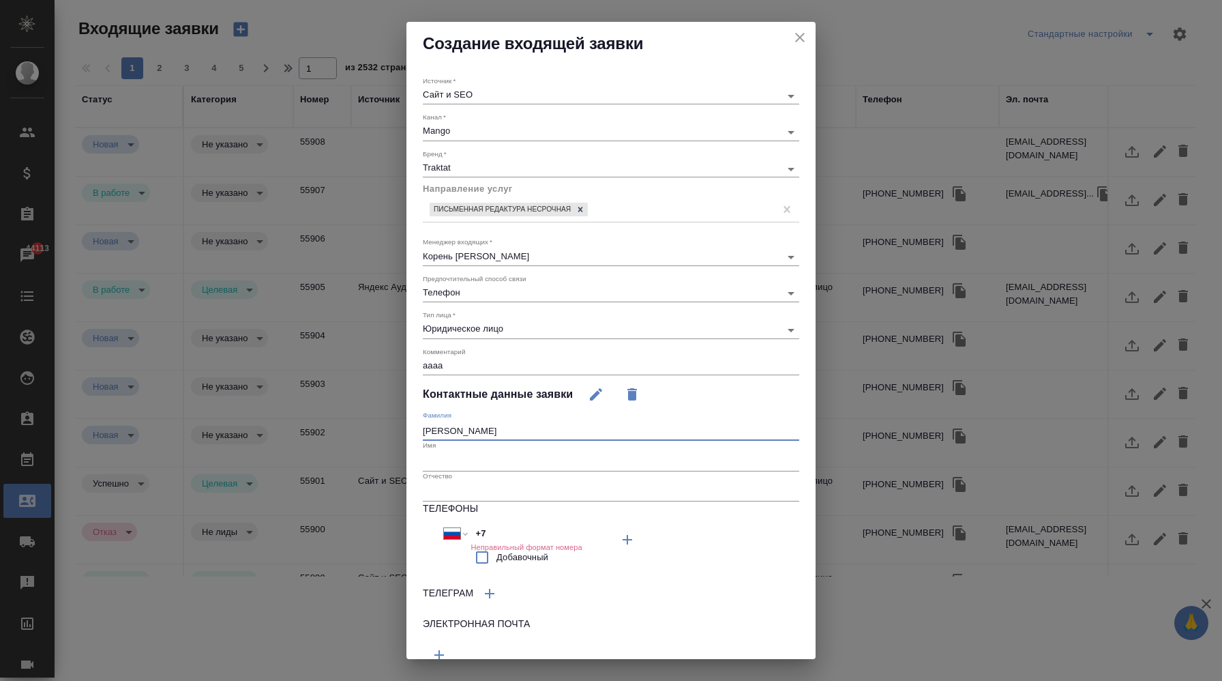
type input "игорб"
click at [464, 457] on input "text" at bounding box center [611, 460] width 376 height 19
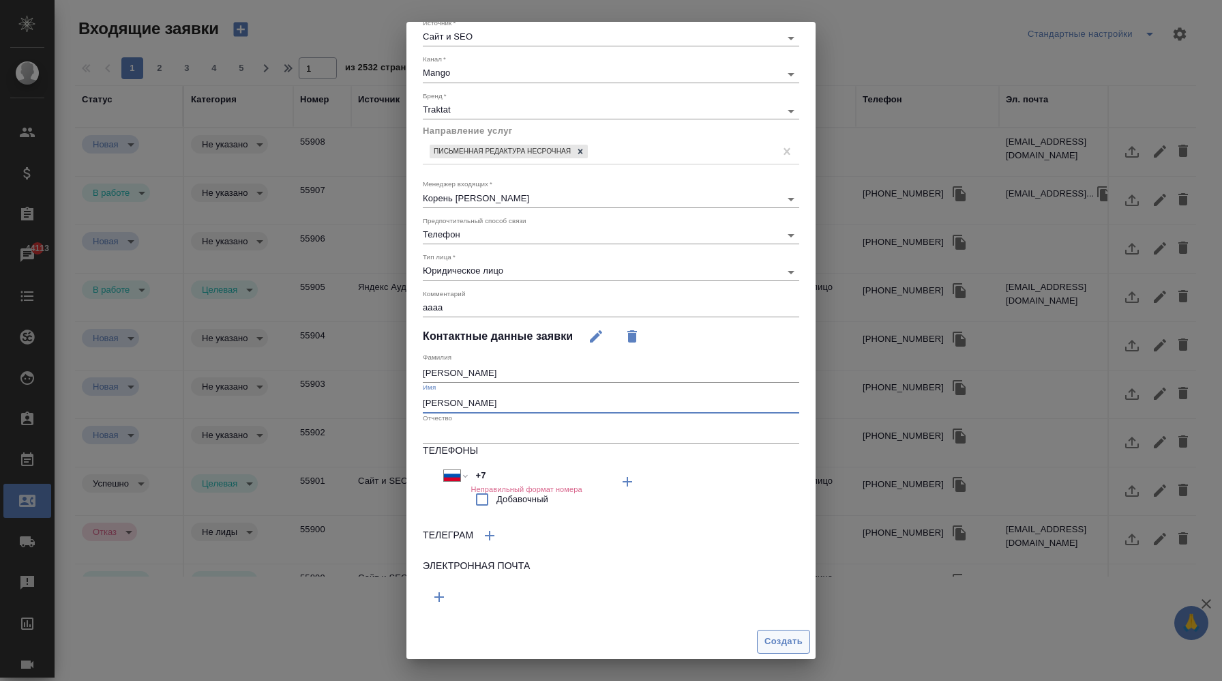
type input "игорб"
click at [764, 636] on span "Создать" at bounding box center [783, 641] width 38 height 16
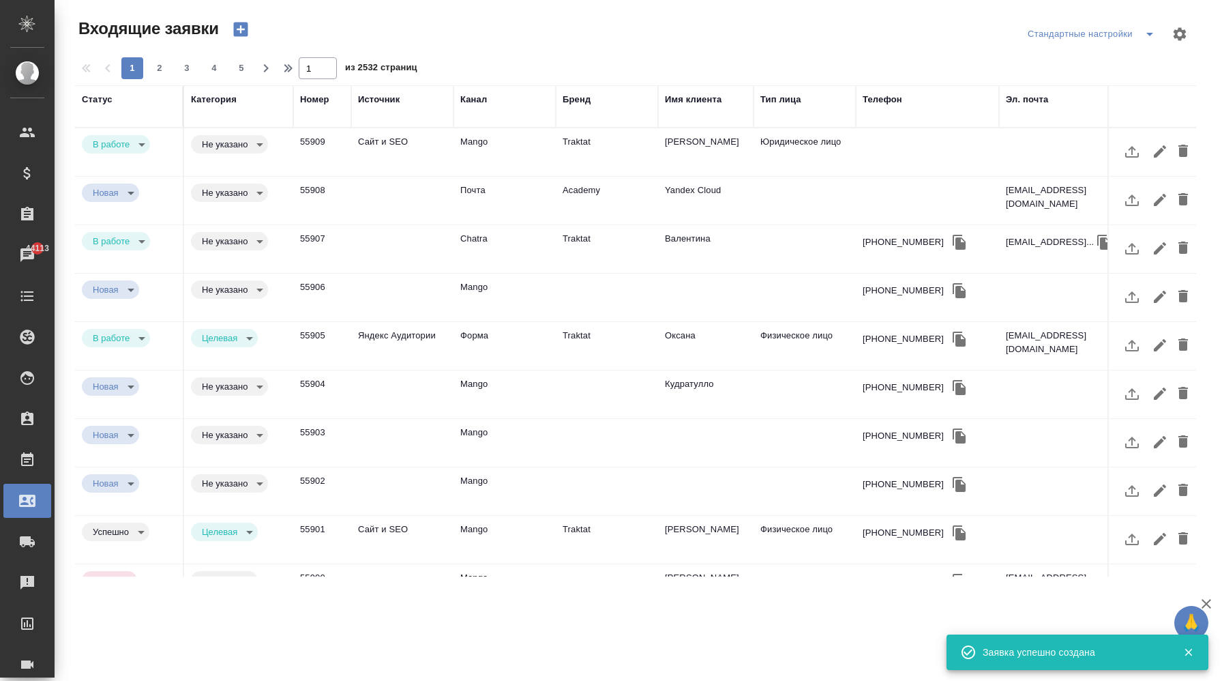
click at [414, 166] on td "Сайт и SEO" at bounding box center [402, 152] width 102 height 48
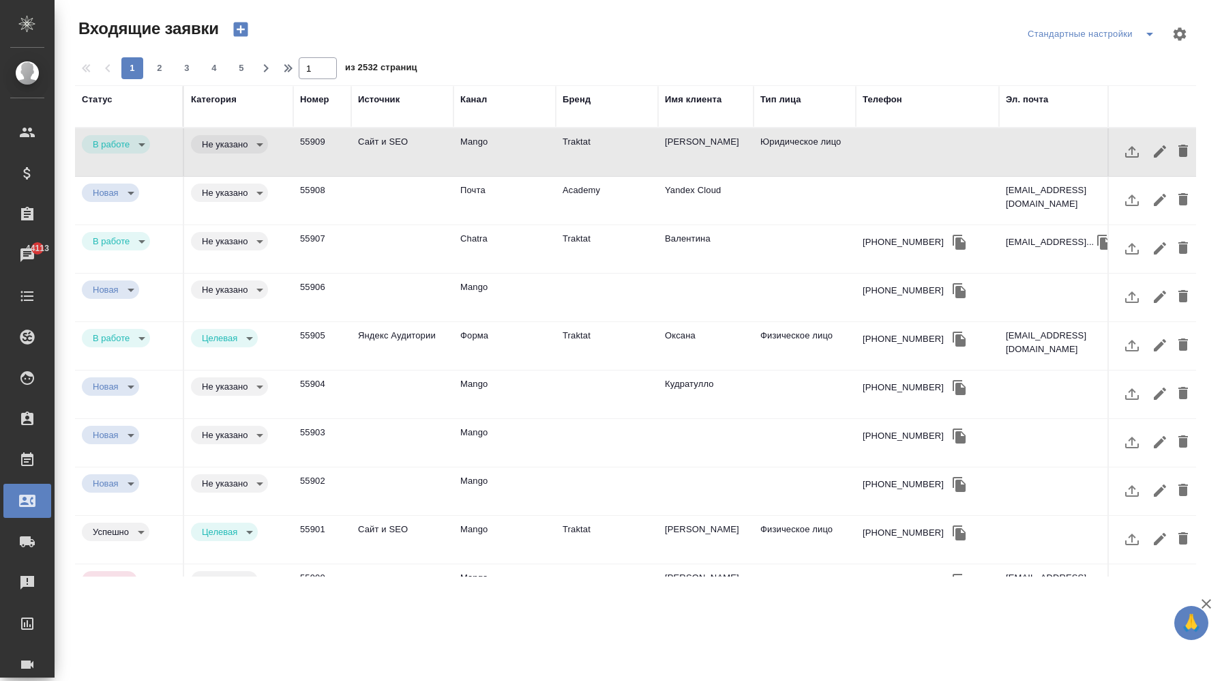
click at [147, 146] on body "🙏 .cls-1 fill:#fff; AWATERA Корэн Владислав Клиенты Спецификации Заказы 44113 Ч…" at bounding box center [611, 340] width 1222 height 681
click at [133, 149] on li "Отказ" at bounding box center [116, 144] width 69 height 23
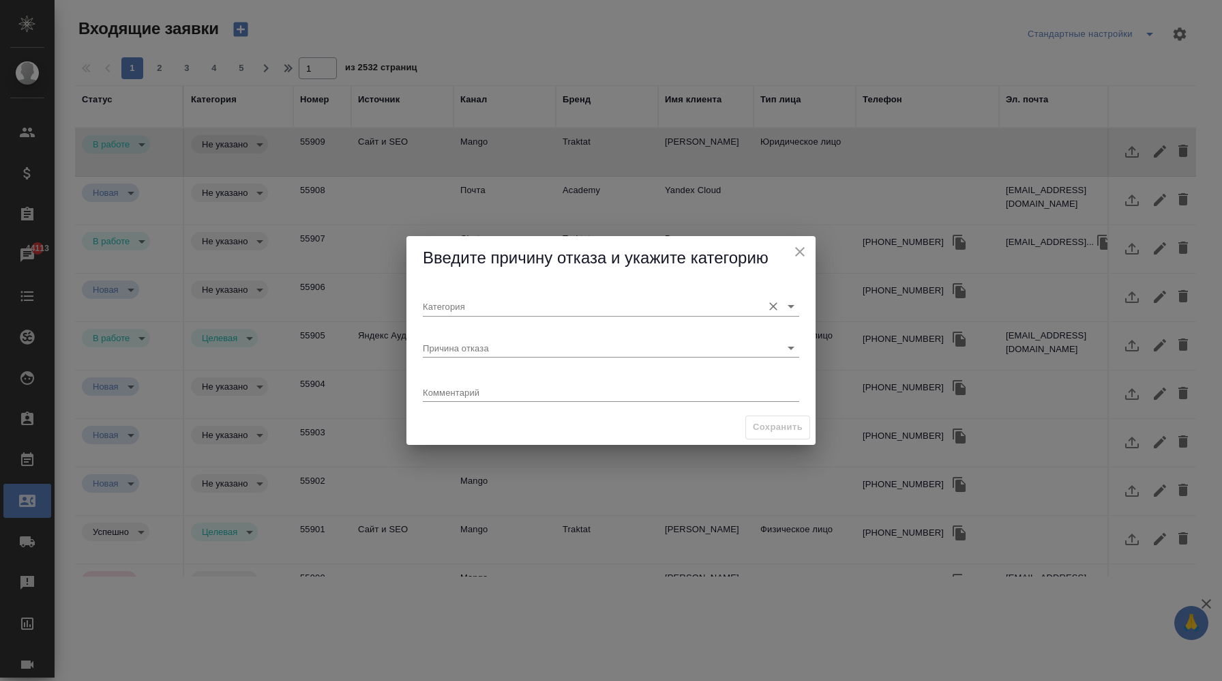
click at [525, 307] on input "Категория" at bounding box center [589, 306] width 333 height 18
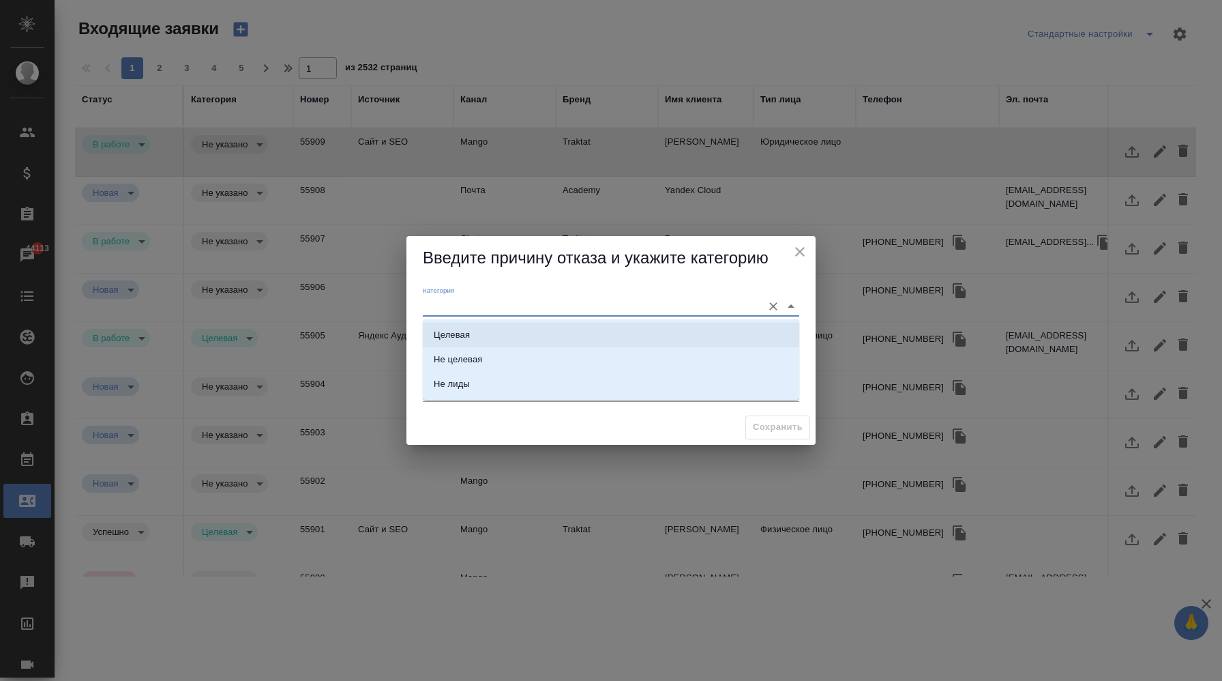
click at [526, 296] on div "Категория" at bounding box center [611, 301] width 376 height 30
click at [709, 302] on input "Категория" at bounding box center [589, 306] width 333 height 18
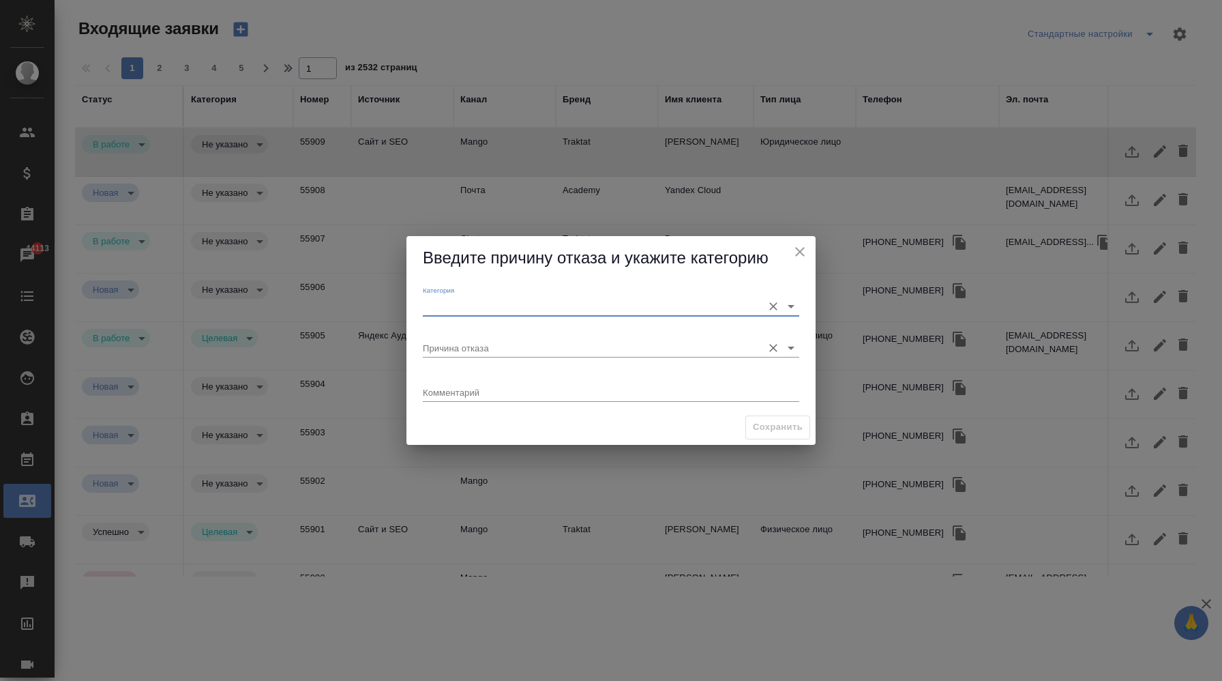
click at [680, 348] on input "Причина отказа" at bounding box center [589, 347] width 333 height 18
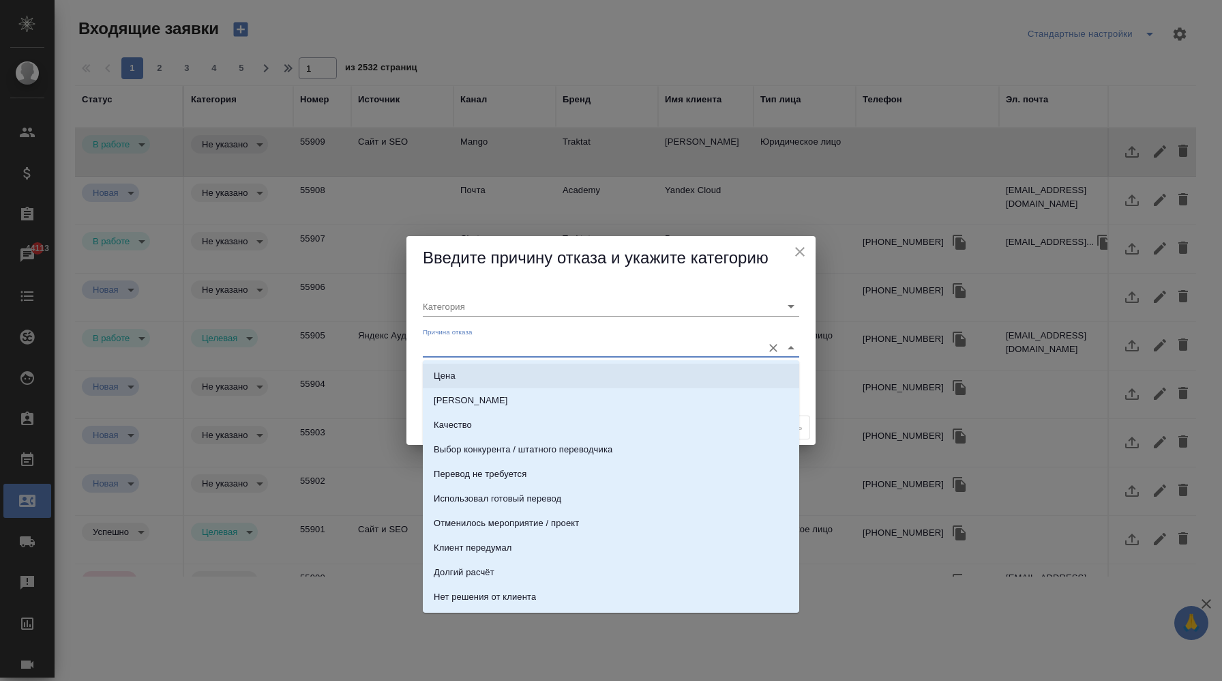
click at [534, 382] on li "Цена" at bounding box center [611, 375] width 376 height 25
type input "Целевая"
type input "Цена"
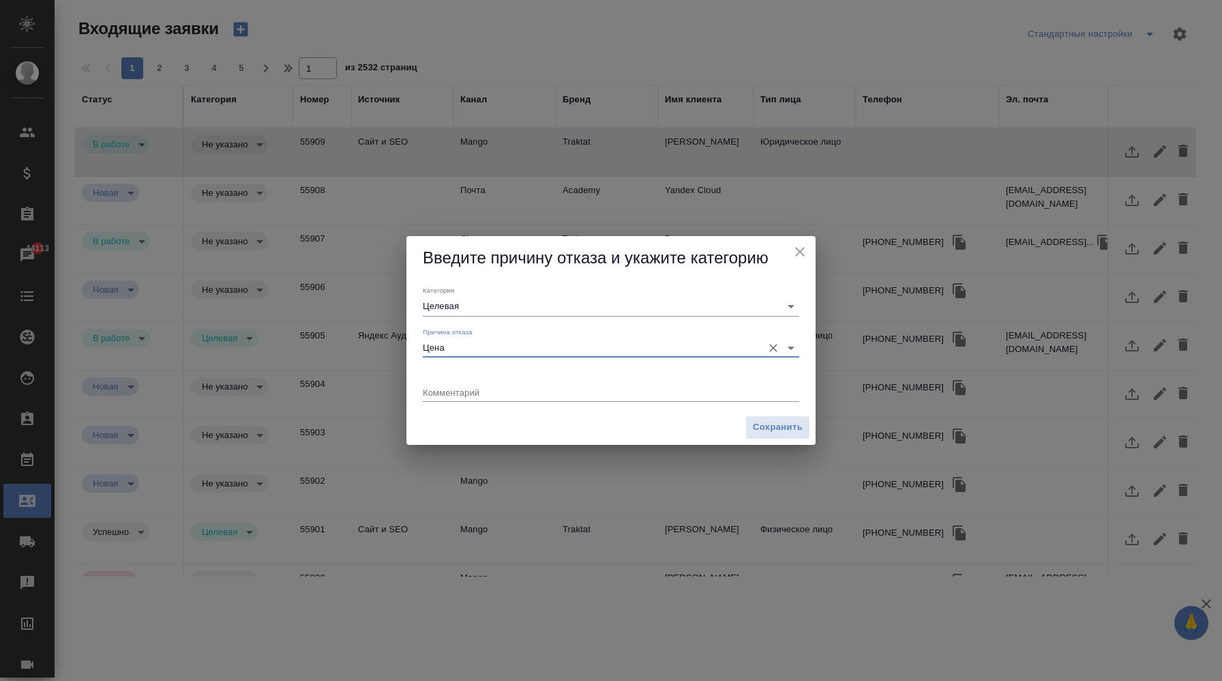
click at [659, 318] on div "Категория Целевая" at bounding box center [610, 300] width 387 height 41
click at [631, 312] on input "Целевая" at bounding box center [589, 306] width 333 height 18
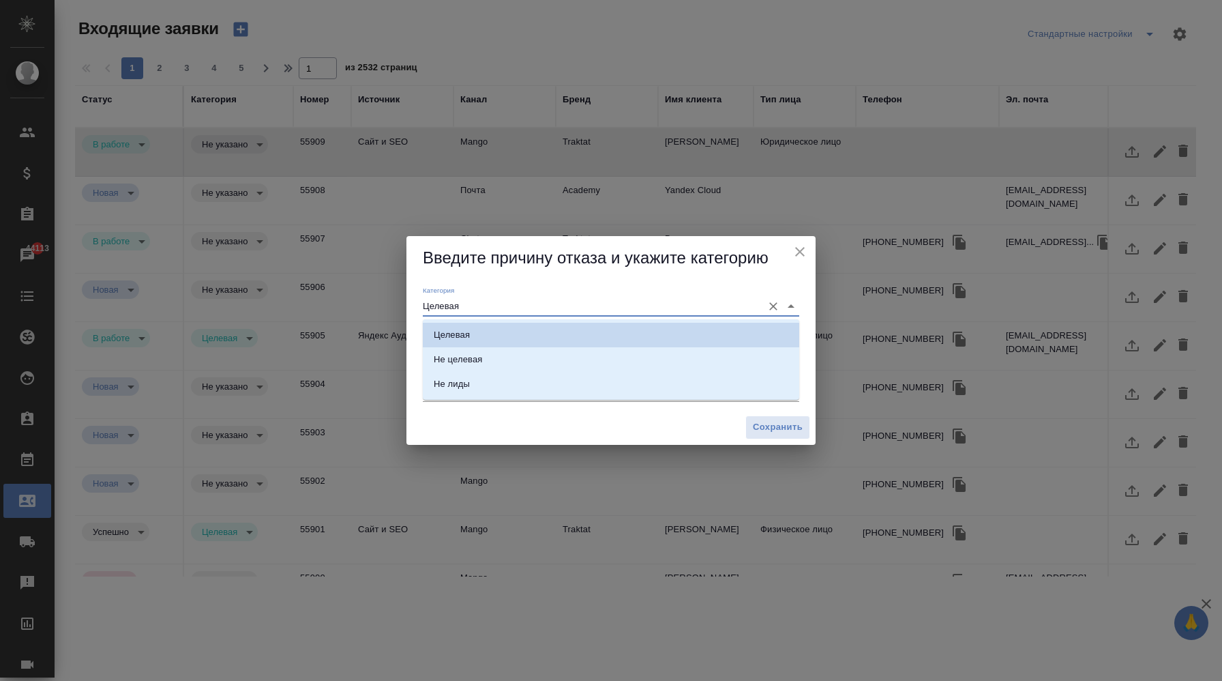
click at [616, 287] on div "Категория Целевая" at bounding box center [611, 301] width 376 height 30
click at [797, 309] on icon "Close" at bounding box center [791, 306] width 16 height 16
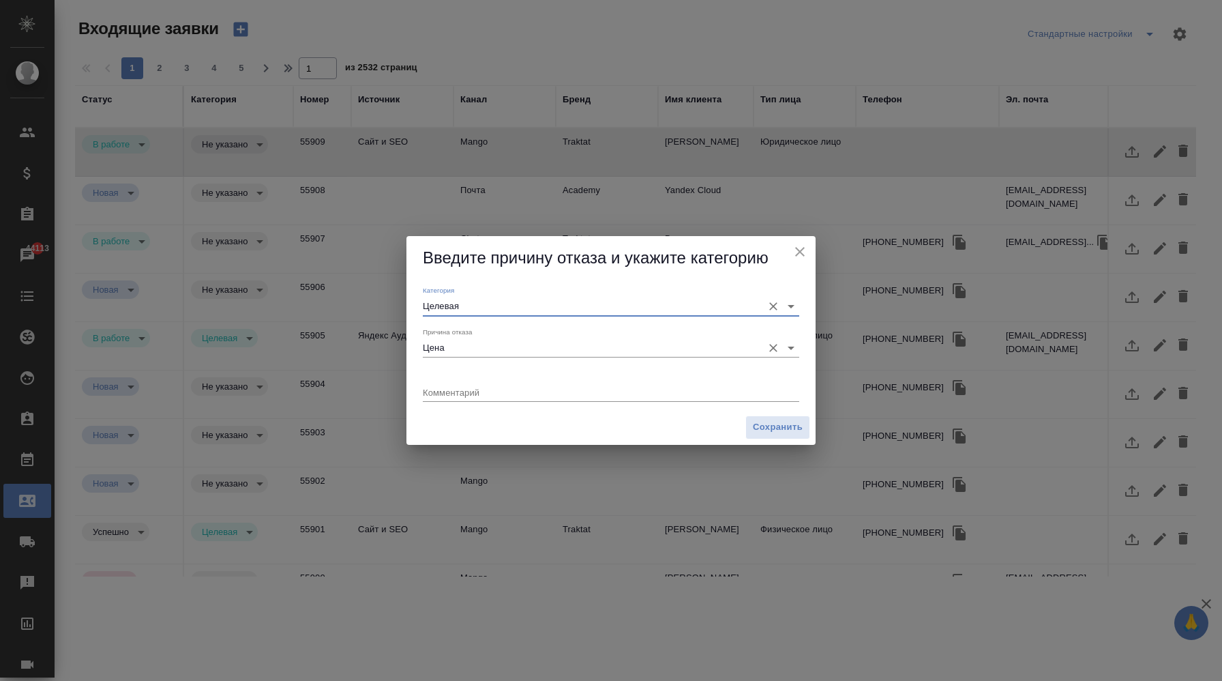
click at [727, 342] on input "Цена" at bounding box center [589, 347] width 333 height 18
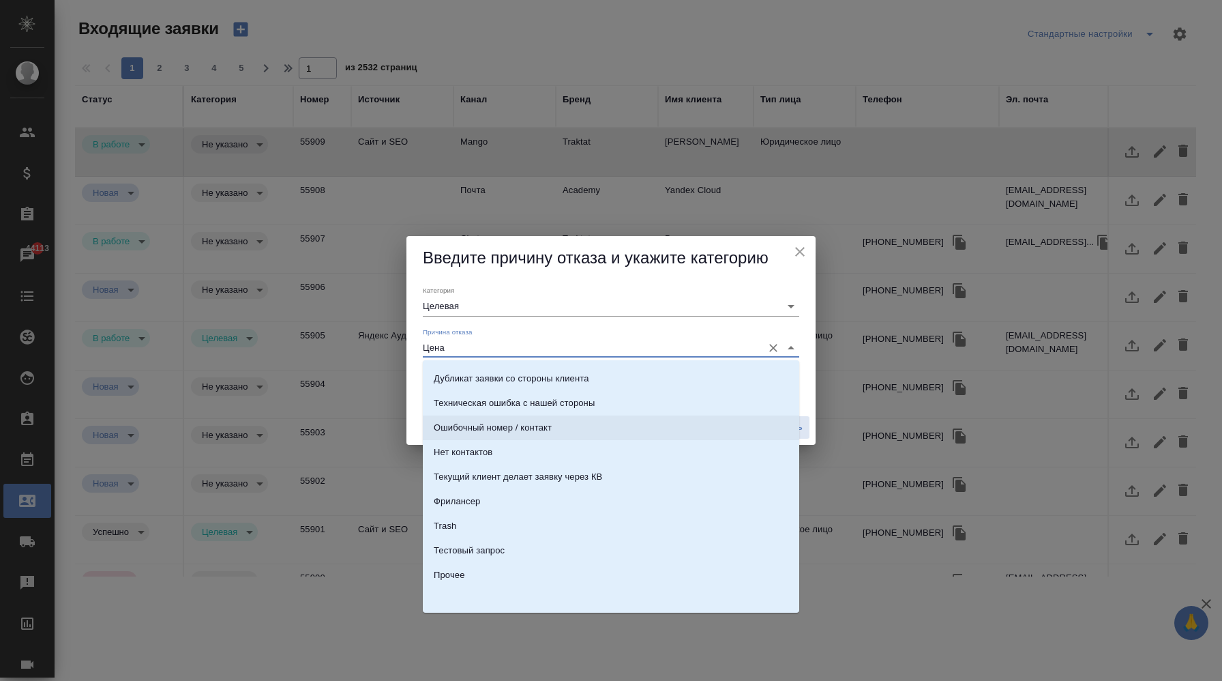
scroll to position [0, 0]
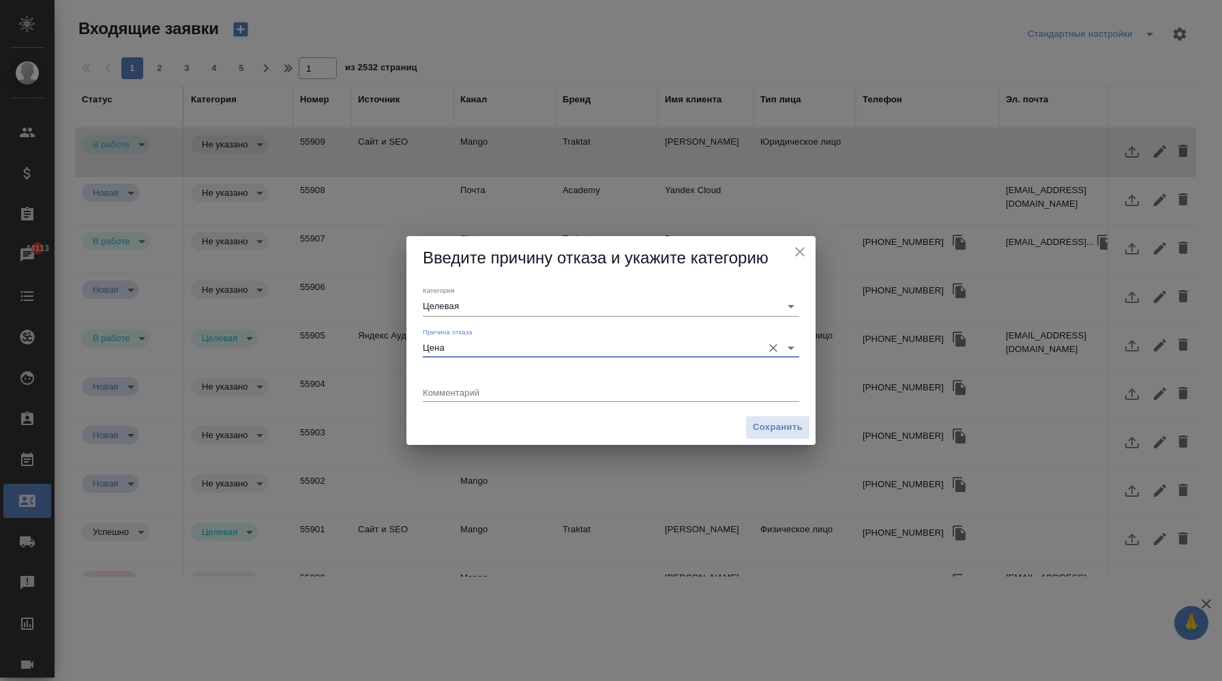
click at [634, 343] on input "Цена" at bounding box center [589, 347] width 333 height 18
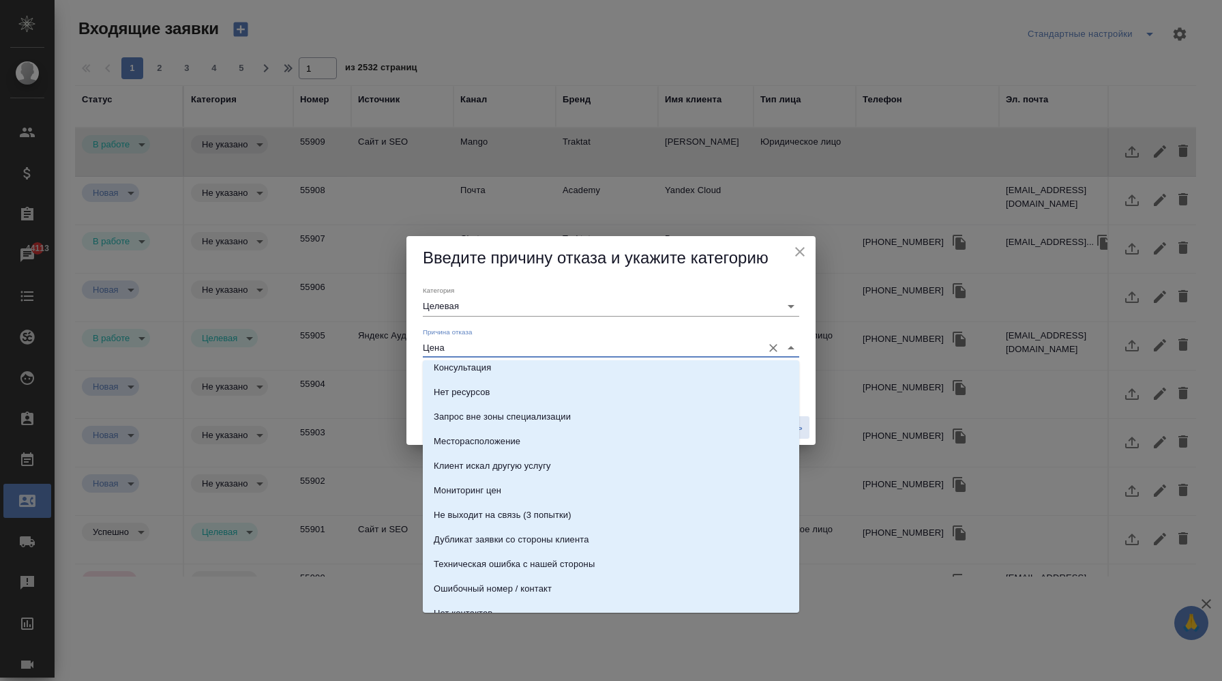
scroll to position [252, 0]
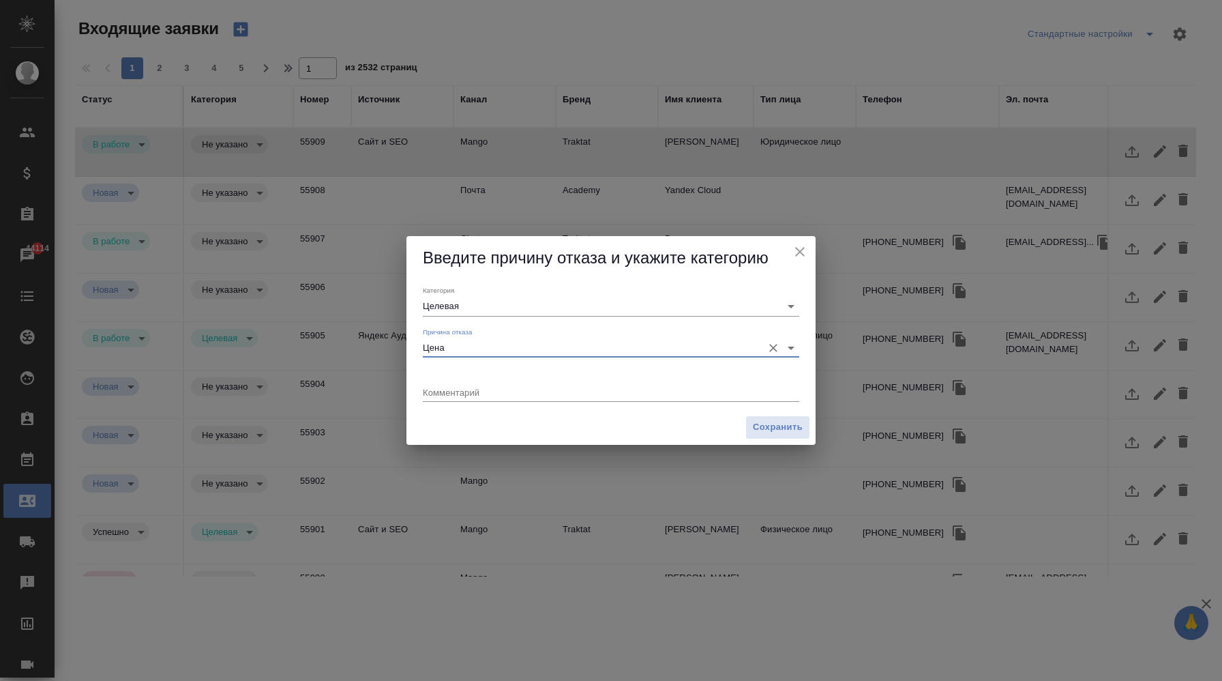
click at [479, 344] on input "Цена" at bounding box center [589, 347] width 333 height 18
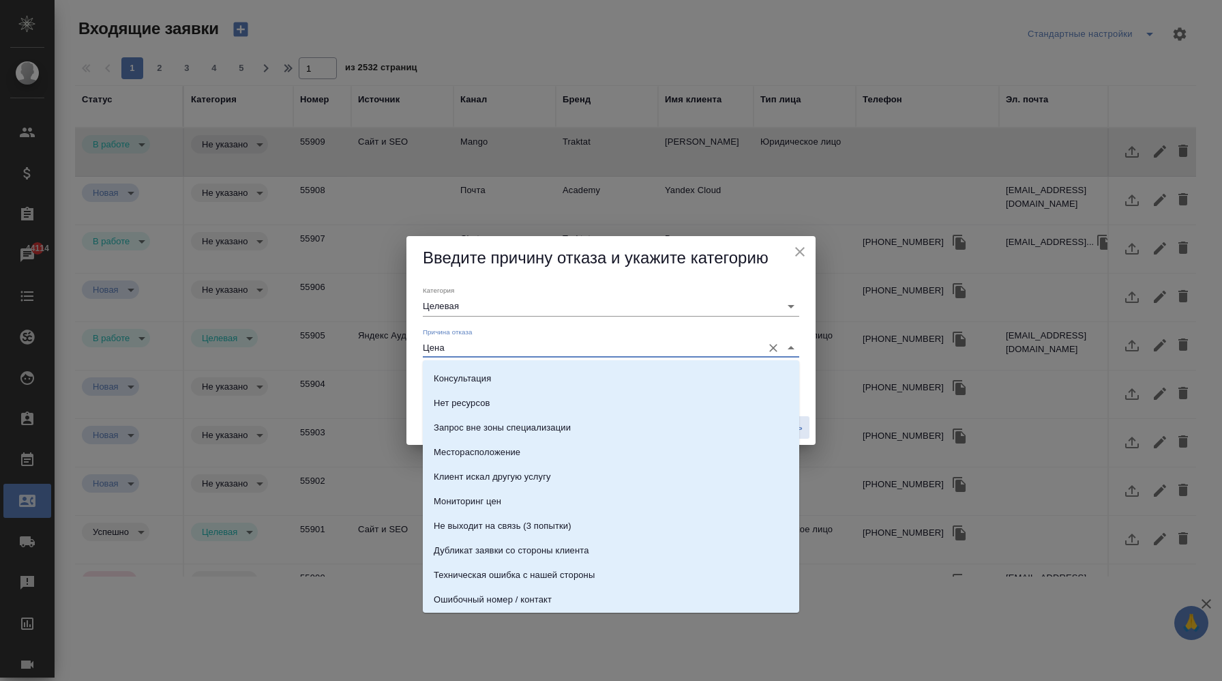
scroll to position [248, 0]
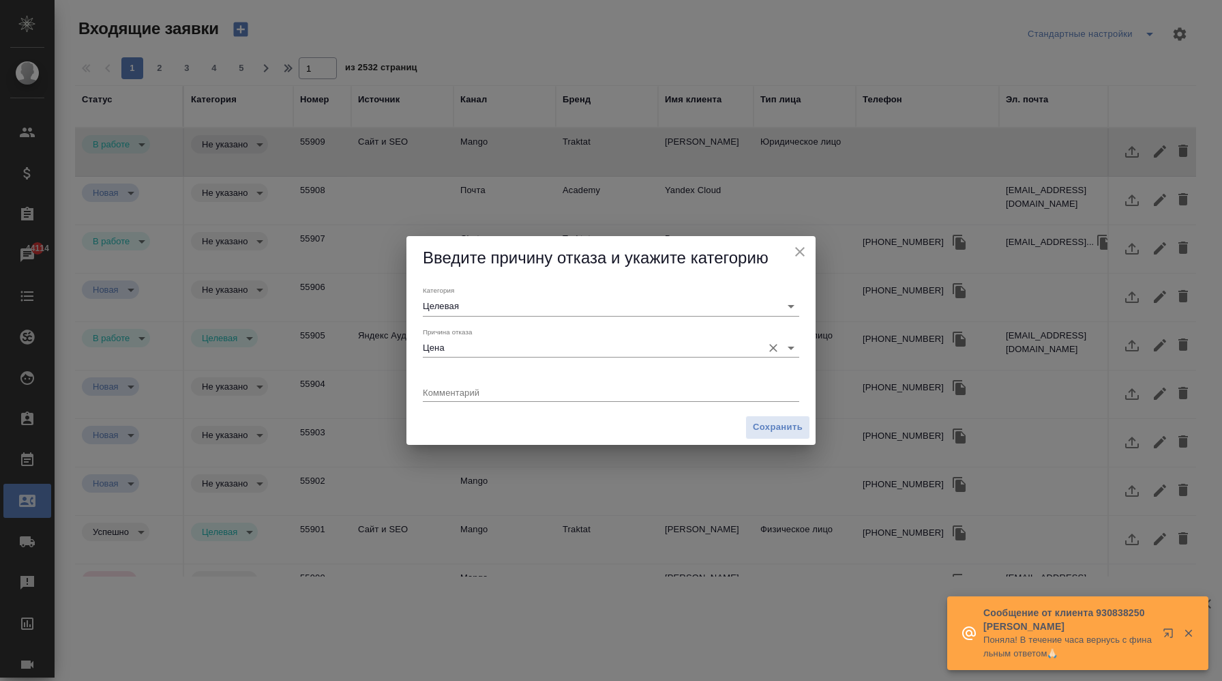
click at [598, 354] on input "Цена" at bounding box center [589, 347] width 333 height 18
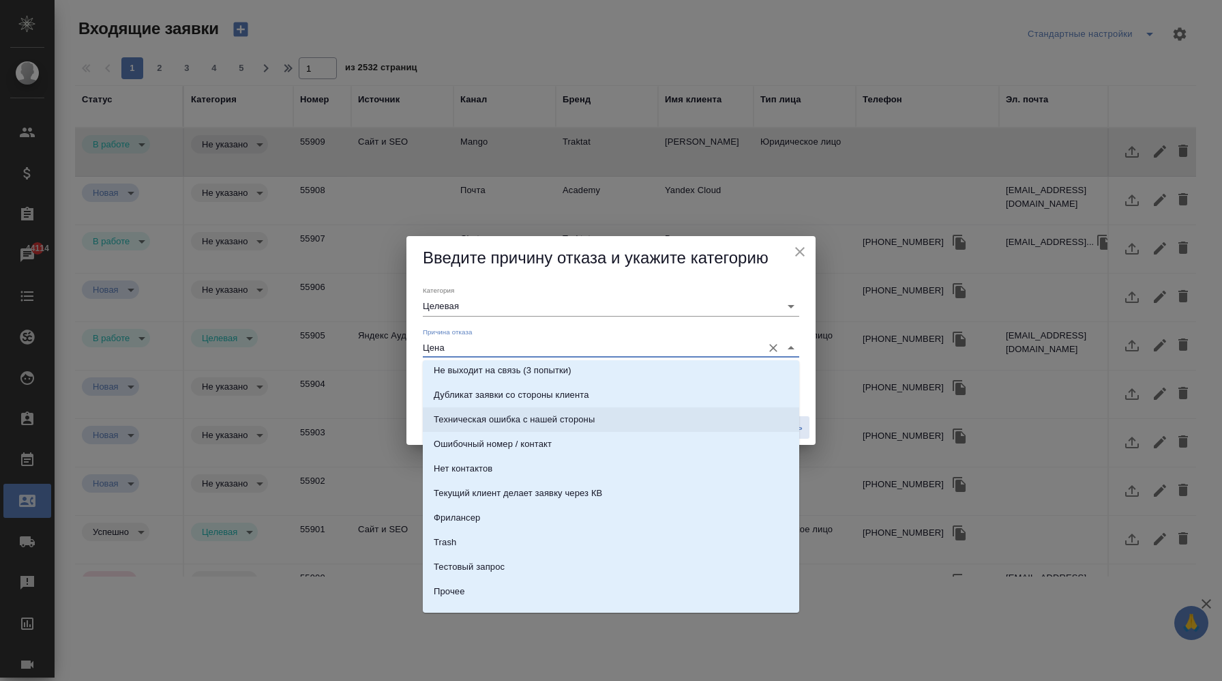
scroll to position [415, 0]
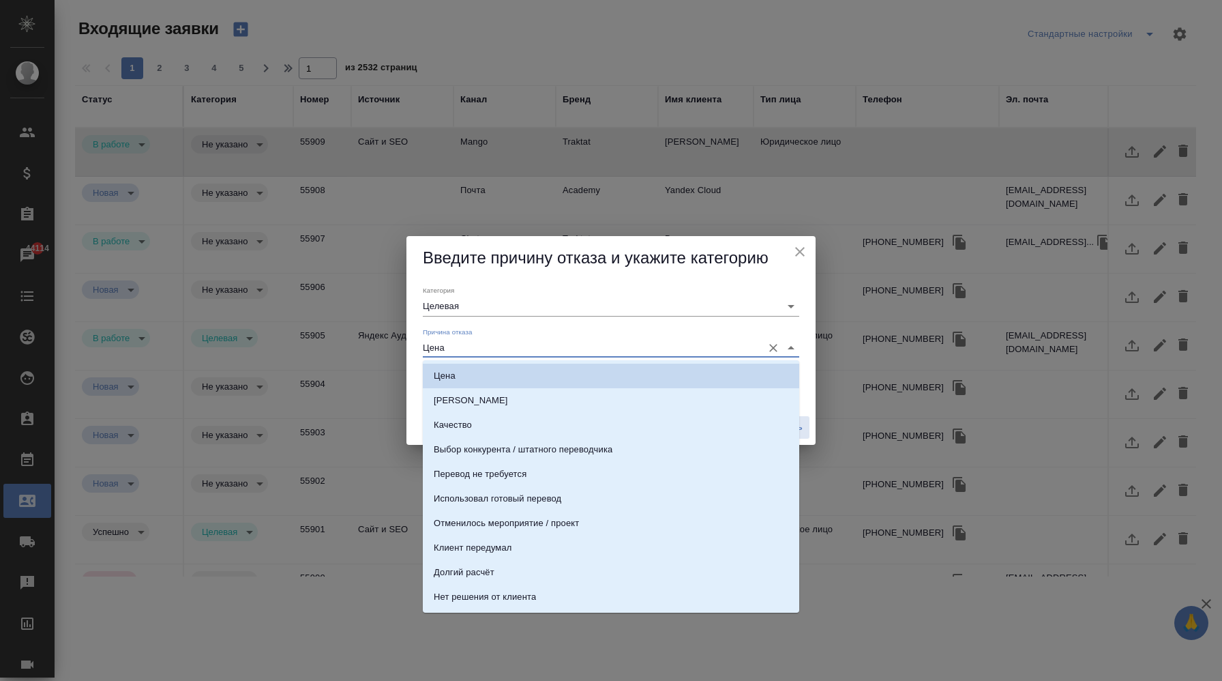
click at [472, 345] on input "Цена" at bounding box center [589, 347] width 333 height 18
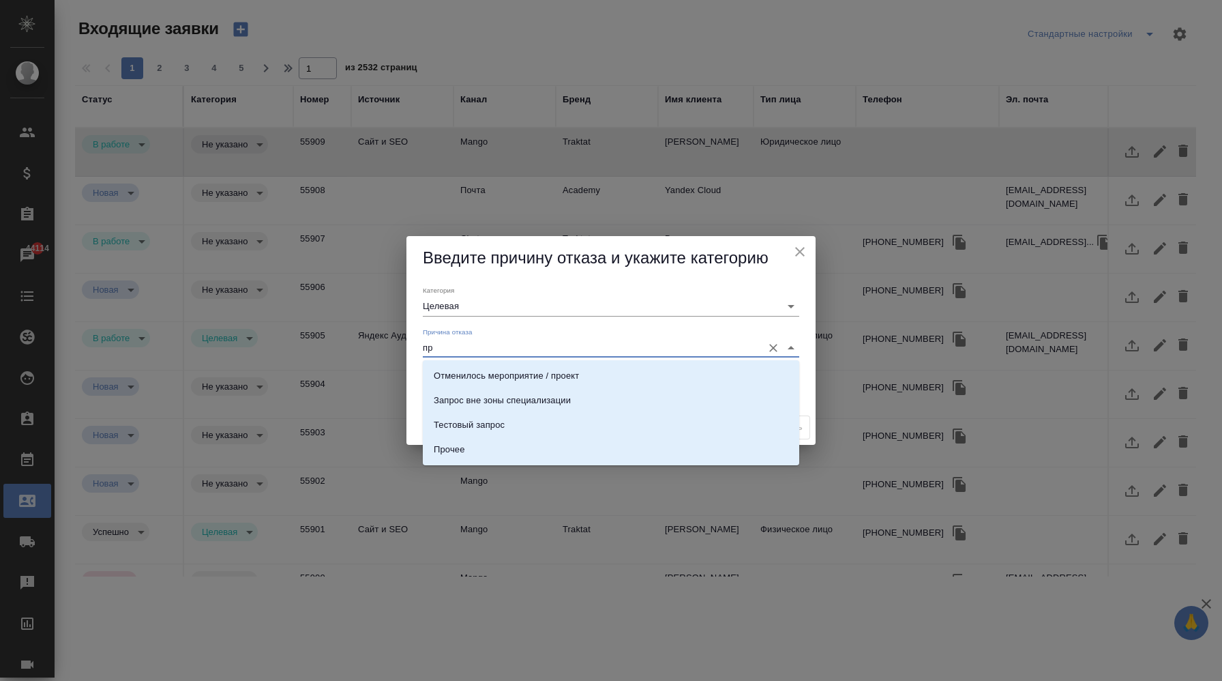
type input "п"
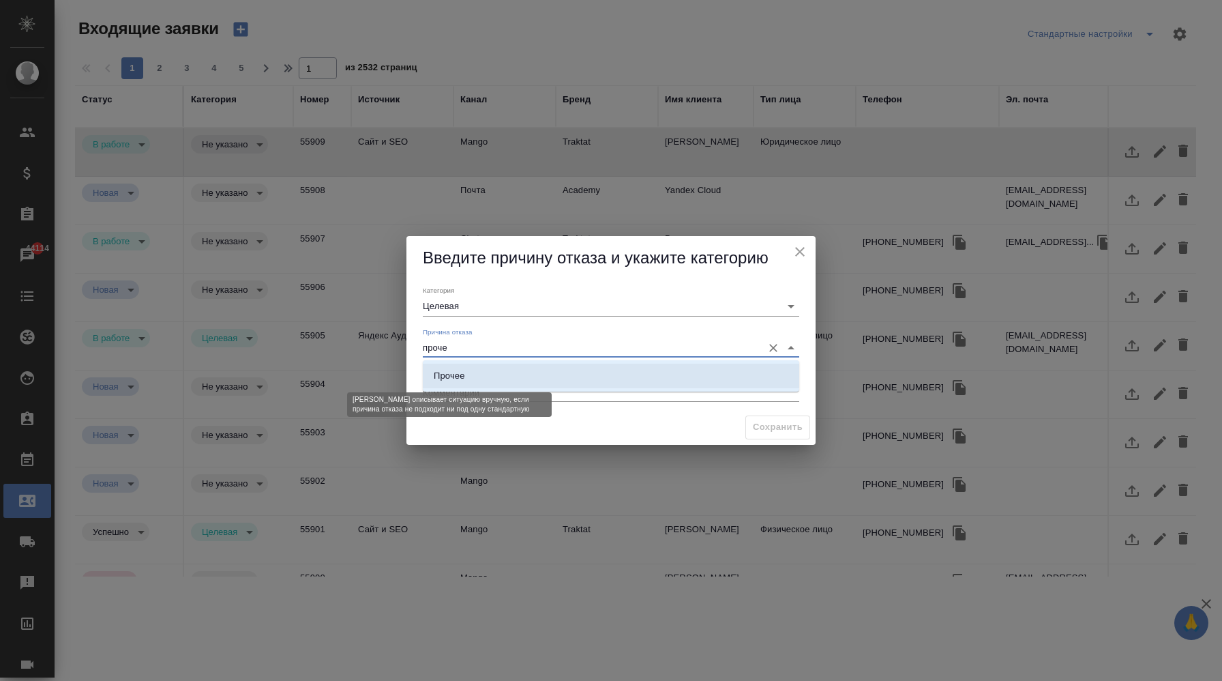
click at [452, 377] on div "Прочее" at bounding box center [449, 376] width 31 height 14
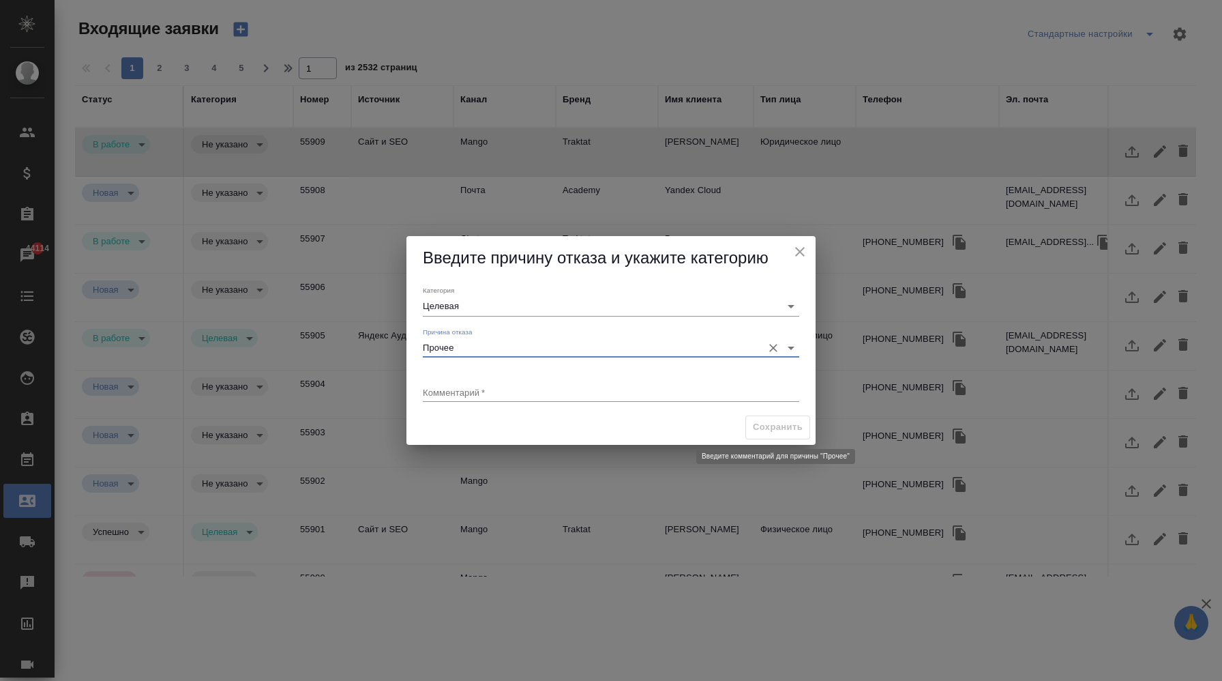
click at [768, 423] on span "Сохранить" at bounding box center [777, 427] width 65 height 24
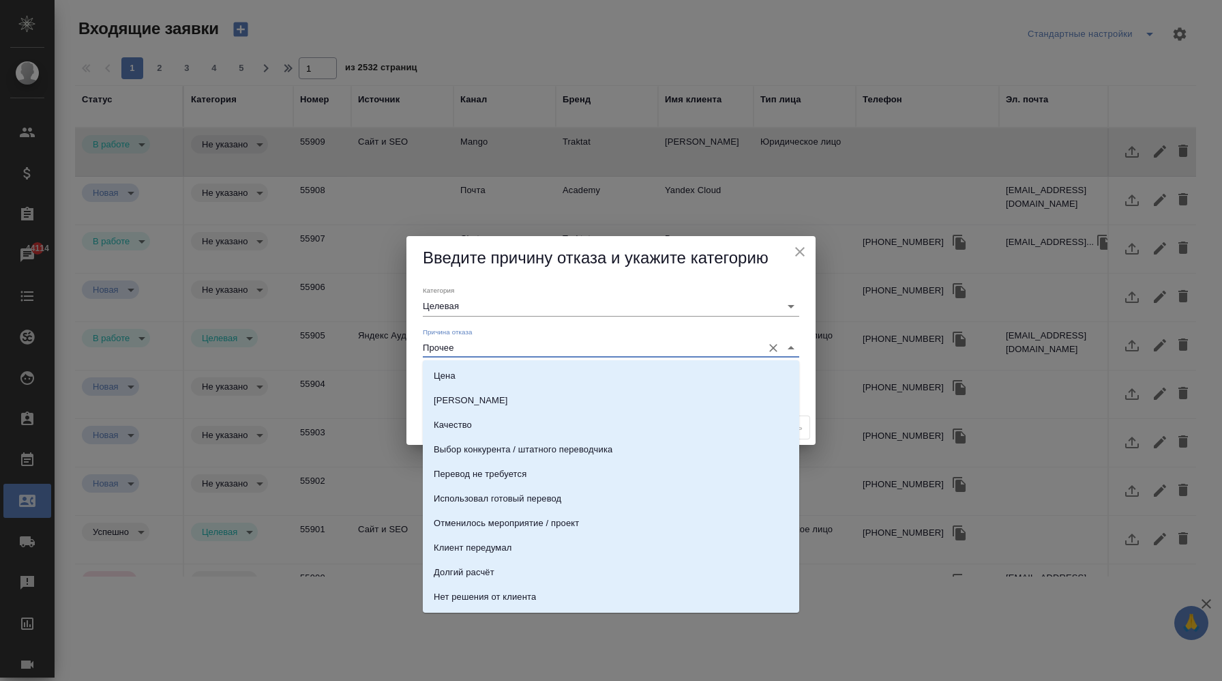
click at [666, 355] on input "Прочее" at bounding box center [589, 347] width 333 height 18
click at [597, 407] on li "Сроки" at bounding box center [611, 400] width 376 height 25
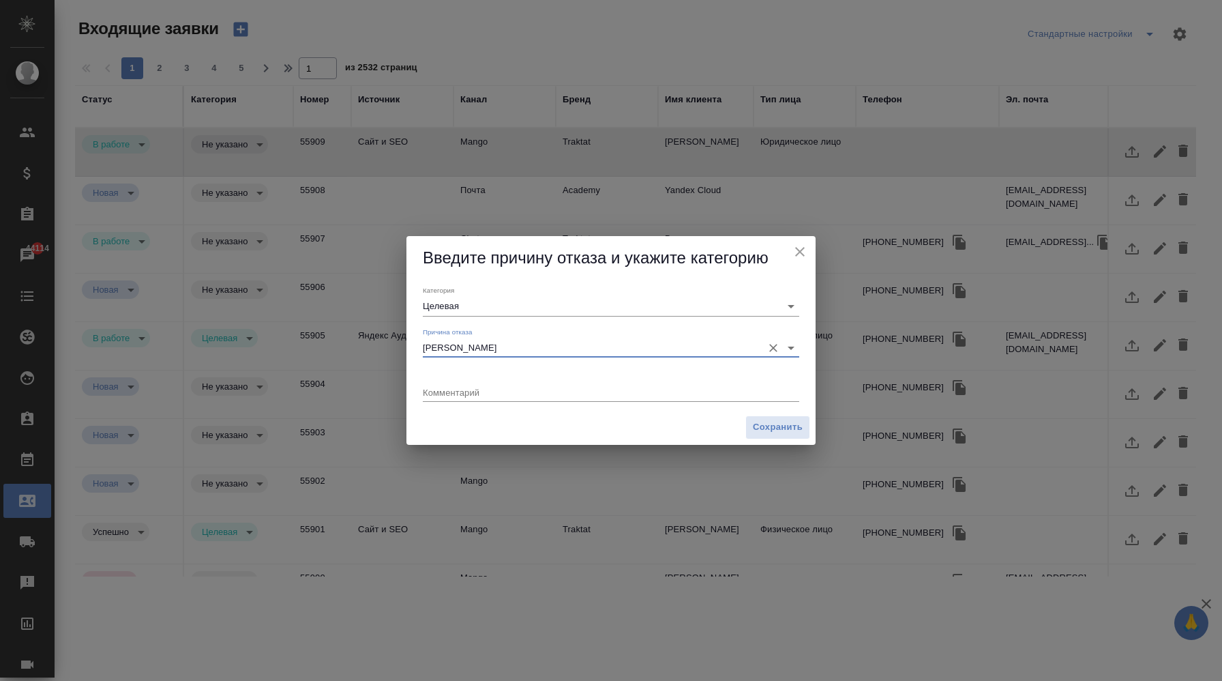
click at [548, 342] on input "Сроки" at bounding box center [589, 347] width 333 height 18
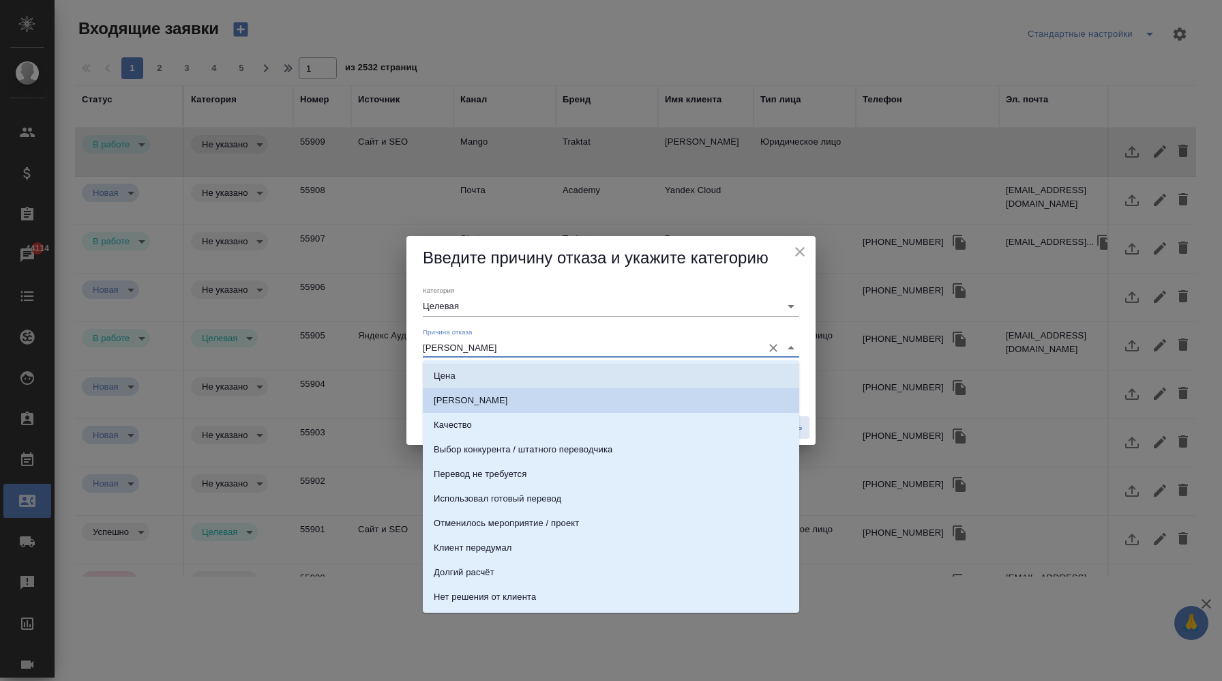
click at [499, 355] on input "Сроки" at bounding box center [589, 347] width 333 height 18
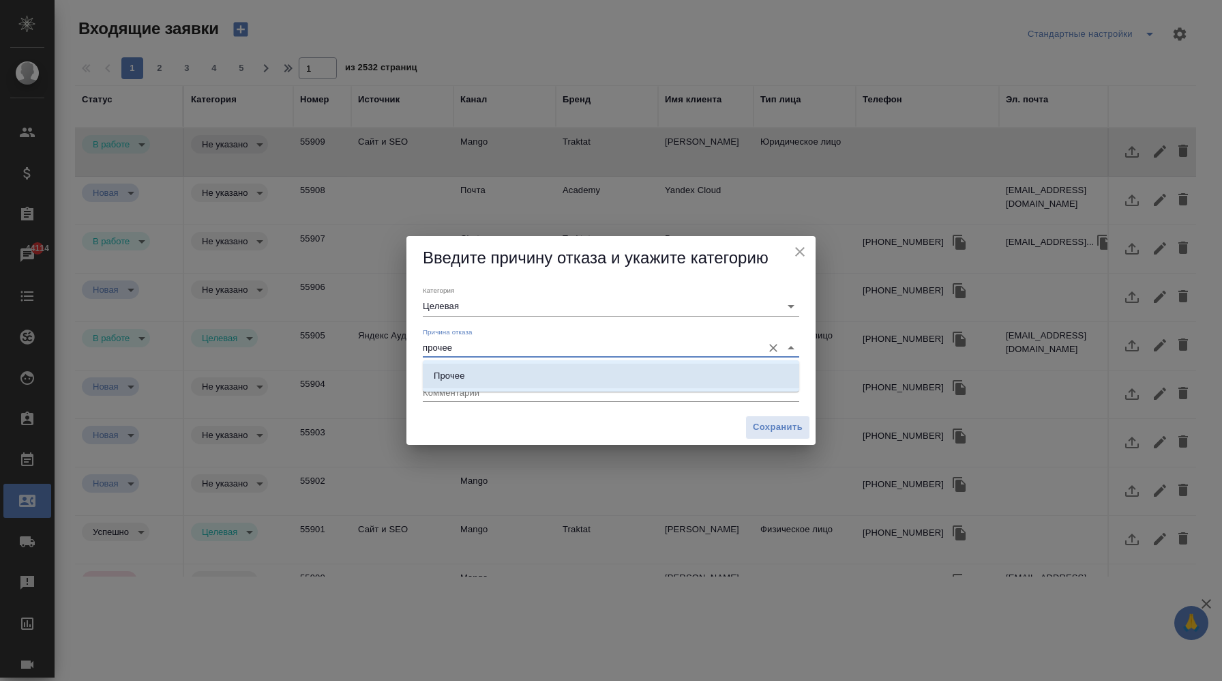
click at [494, 374] on li "Прочее" at bounding box center [611, 375] width 376 height 25
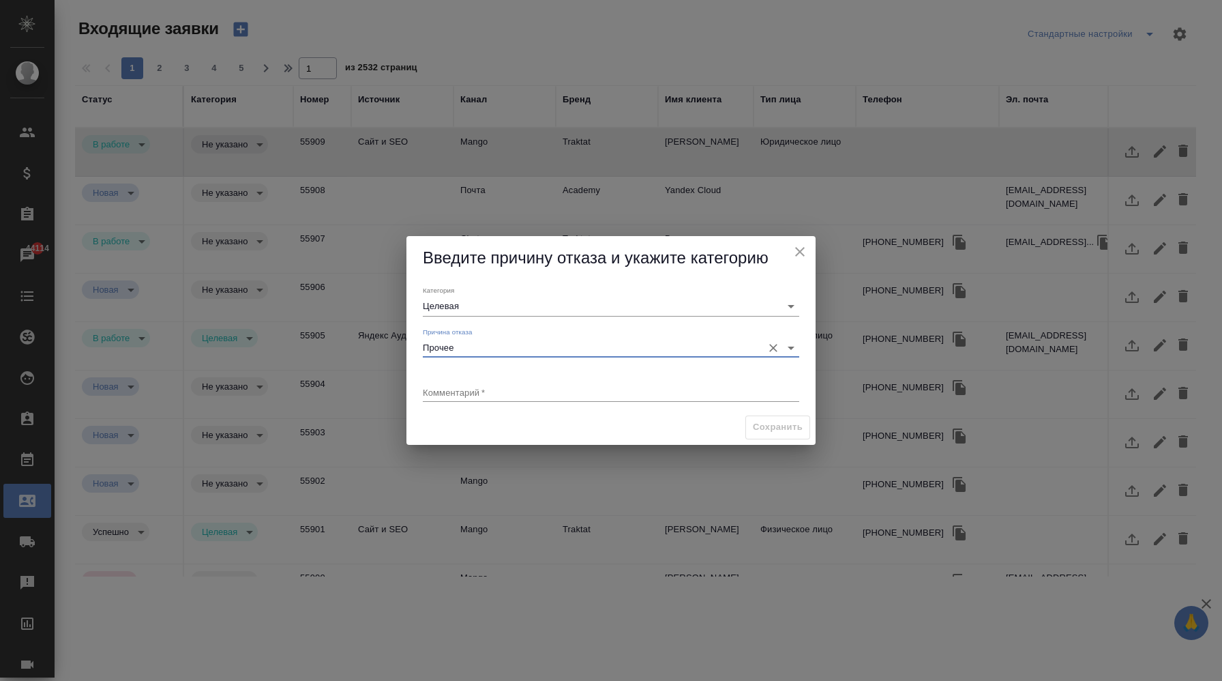
type input "Прочее"
click at [491, 389] on textarea at bounding box center [611, 392] width 376 height 10
click at [466, 340] on input "Прочее" at bounding box center [589, 347] width 333 height 18
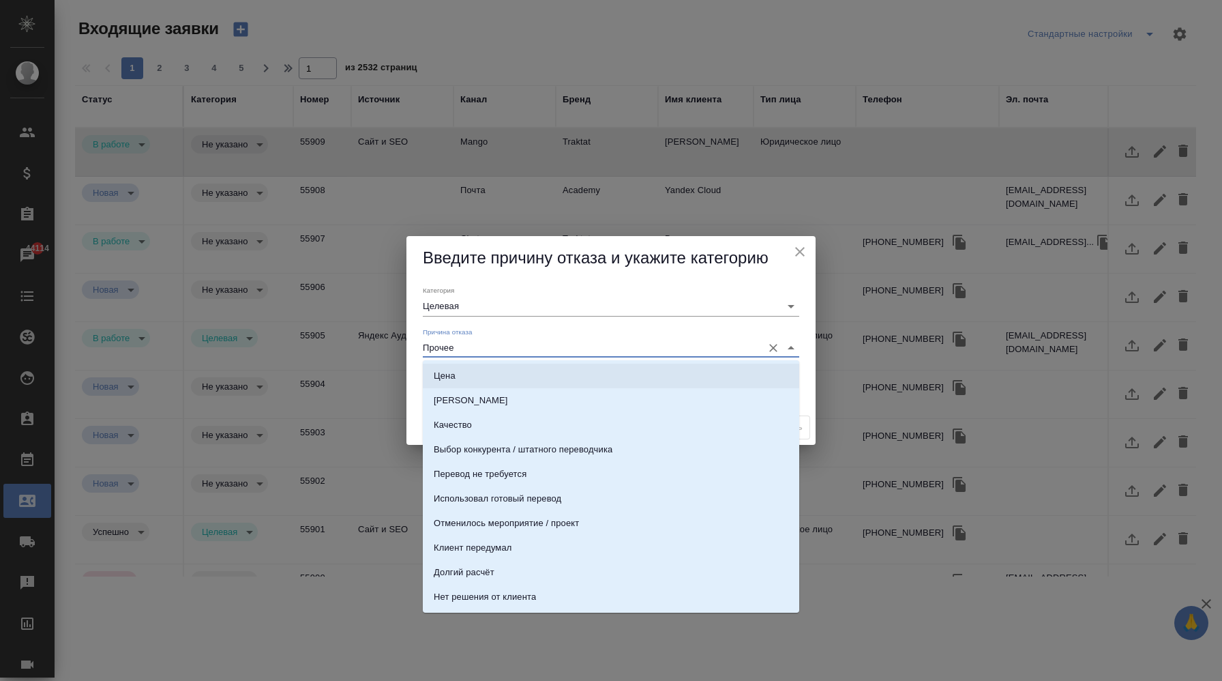
click at [415, 362] on div "Категория Целевая Причина отказа Прочее Комментарий   * x" at bounding box center [610, 345] width 409 height 130
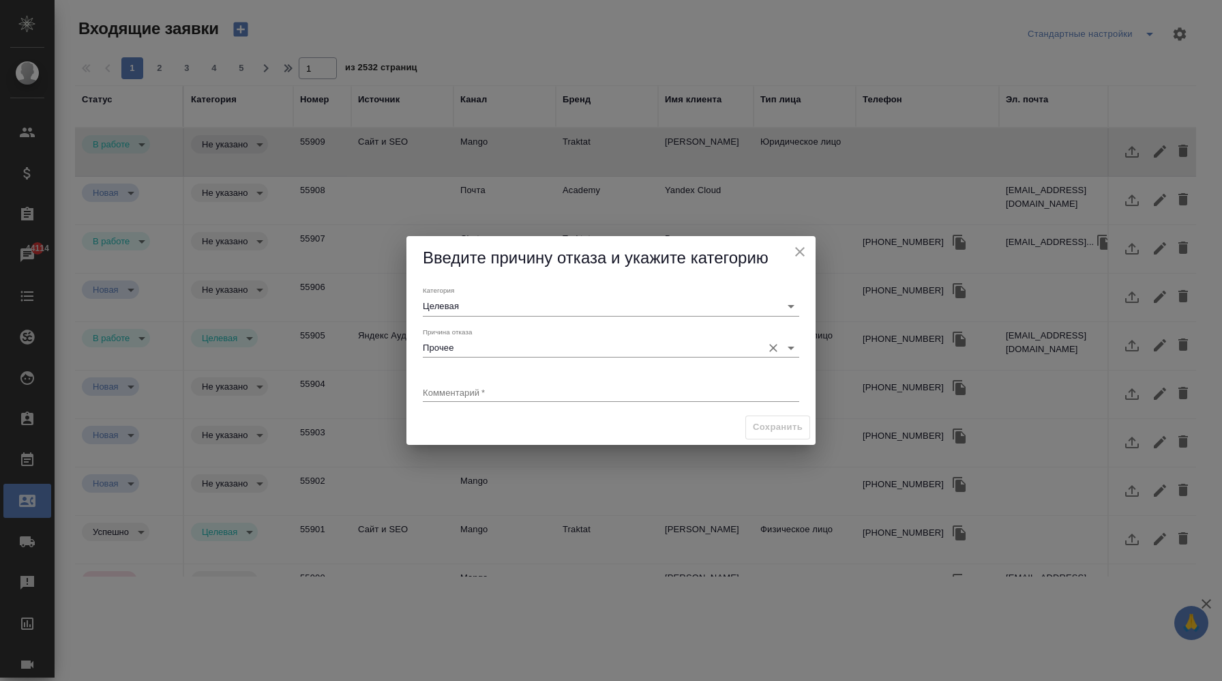
click at [492, 355] on input "Прочее" at bounding box center [589, 347] width 333 height 18
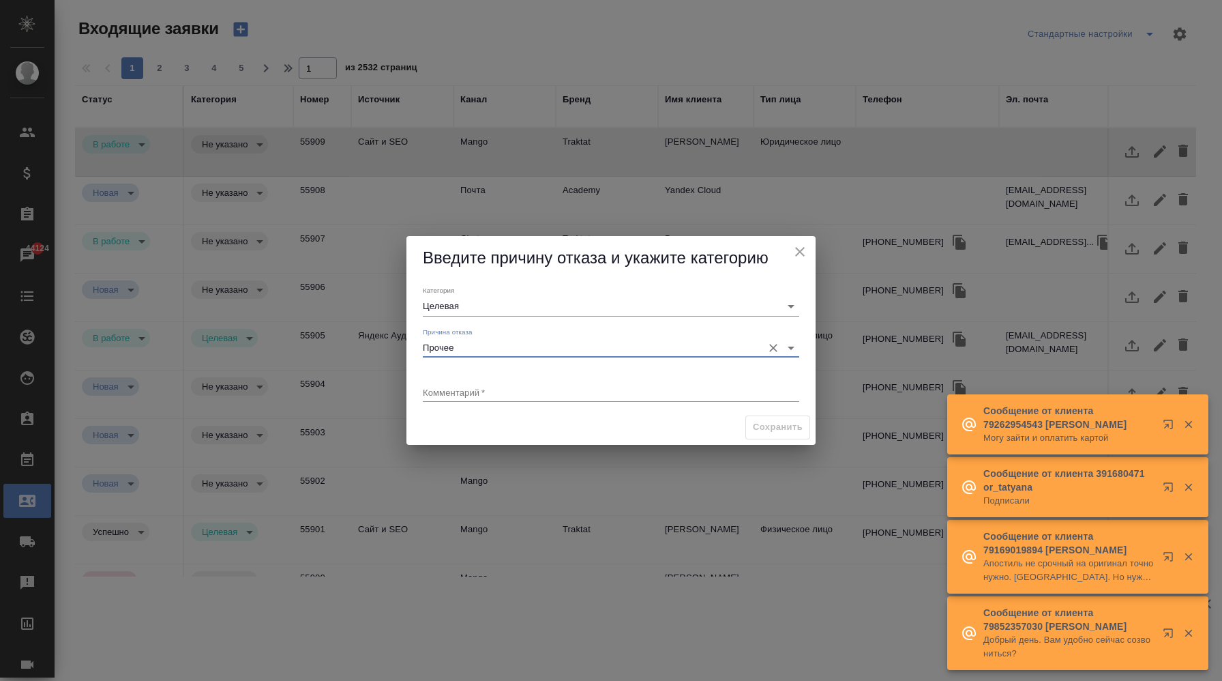
click at [663, 352] on input "Прочее" at bounding box center [589, 347] width 333 height 18
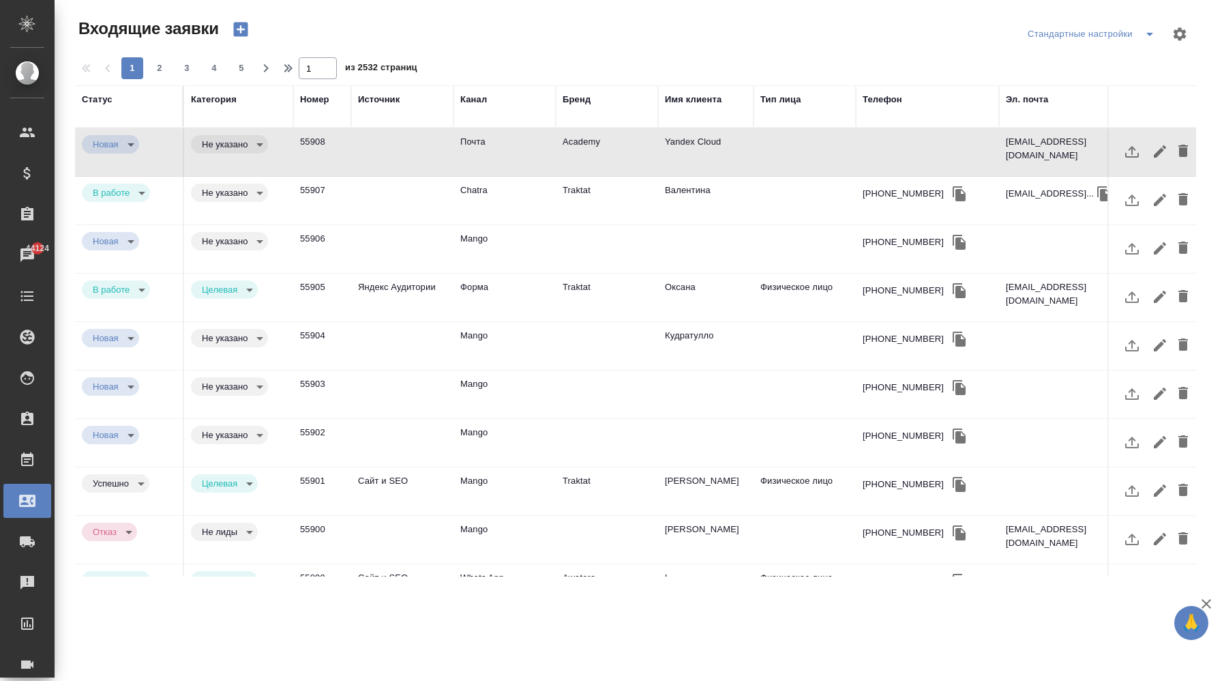
select select "RU"
click at [580, 96] on div "Бренд" at bounding box center [577, 100] width 28 height 14
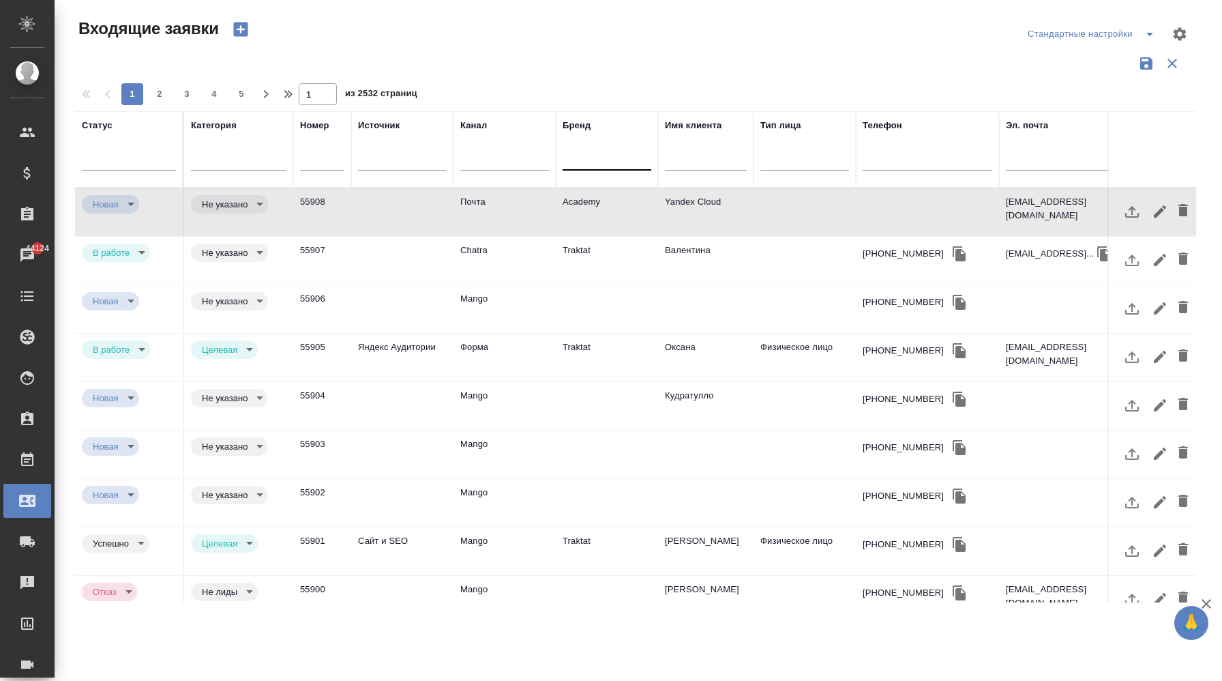
click at [595, 161] on div at bounding box center [607, 157] width 89 height 20
click at [594, 160] on div at bounding box center [607, 157] width 89 height 20
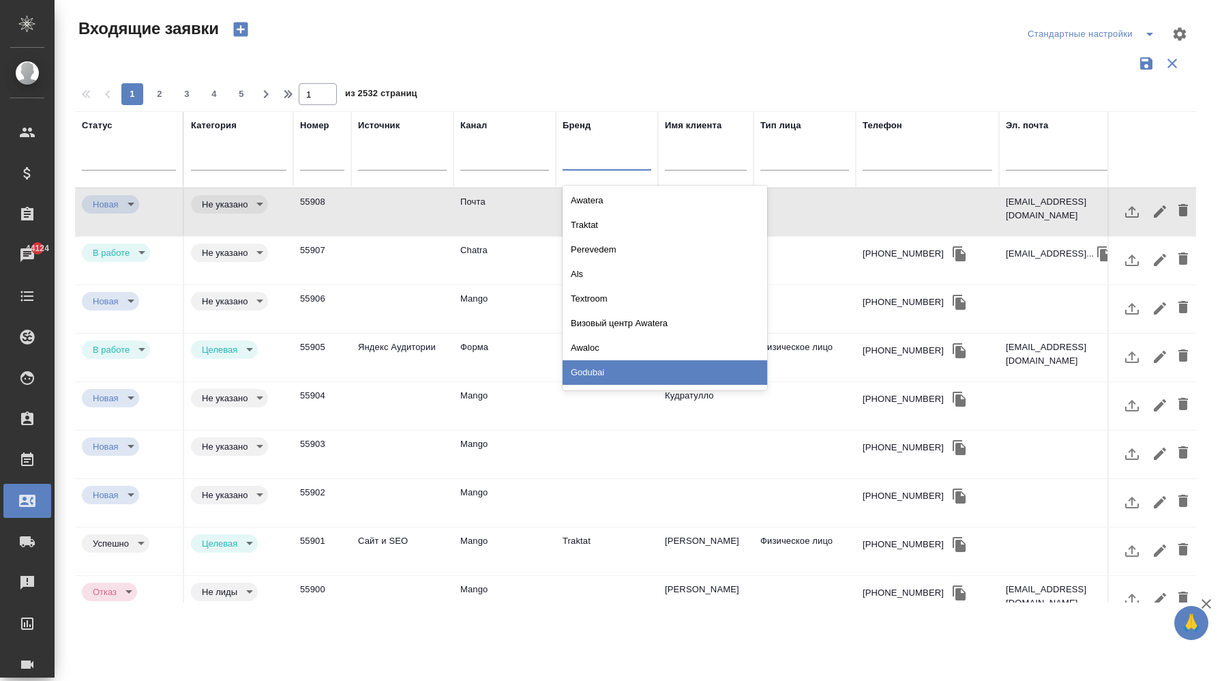
click at [631, 366] on div "Godubai" at bounding box center [665, 372] width 205 height 25
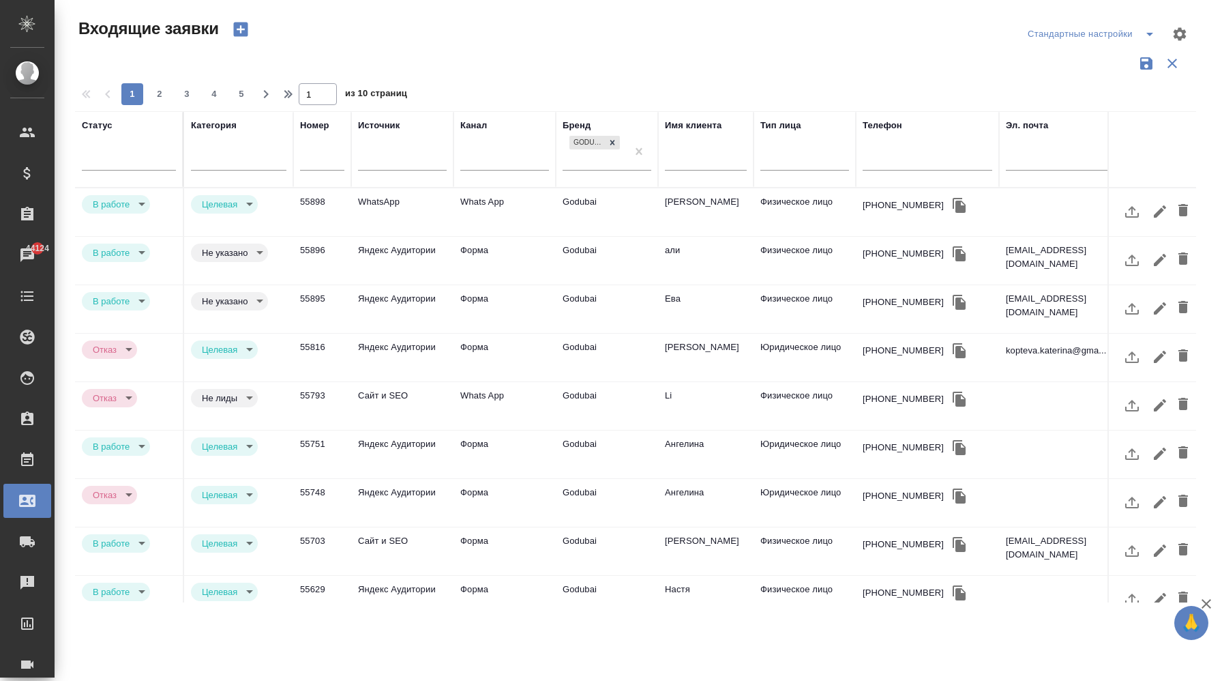
click at [566, 33] on div at bounding box center [640, 34] width 377 height 33
click at [435, 260] on td "Яндекс Аудитории" at bounding box center [402, 261] width 102 height 48
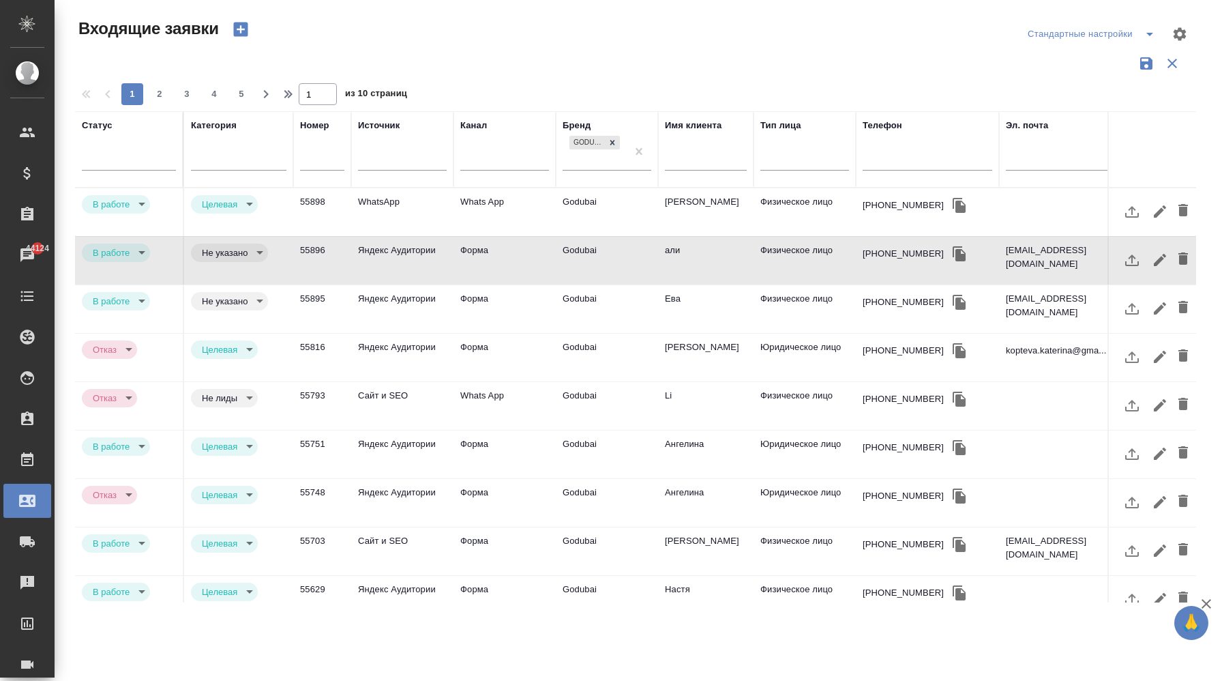
click at [435, 260] on td "Яндекс Аудитории" at bounding box center [402, 261] width 102 height 48
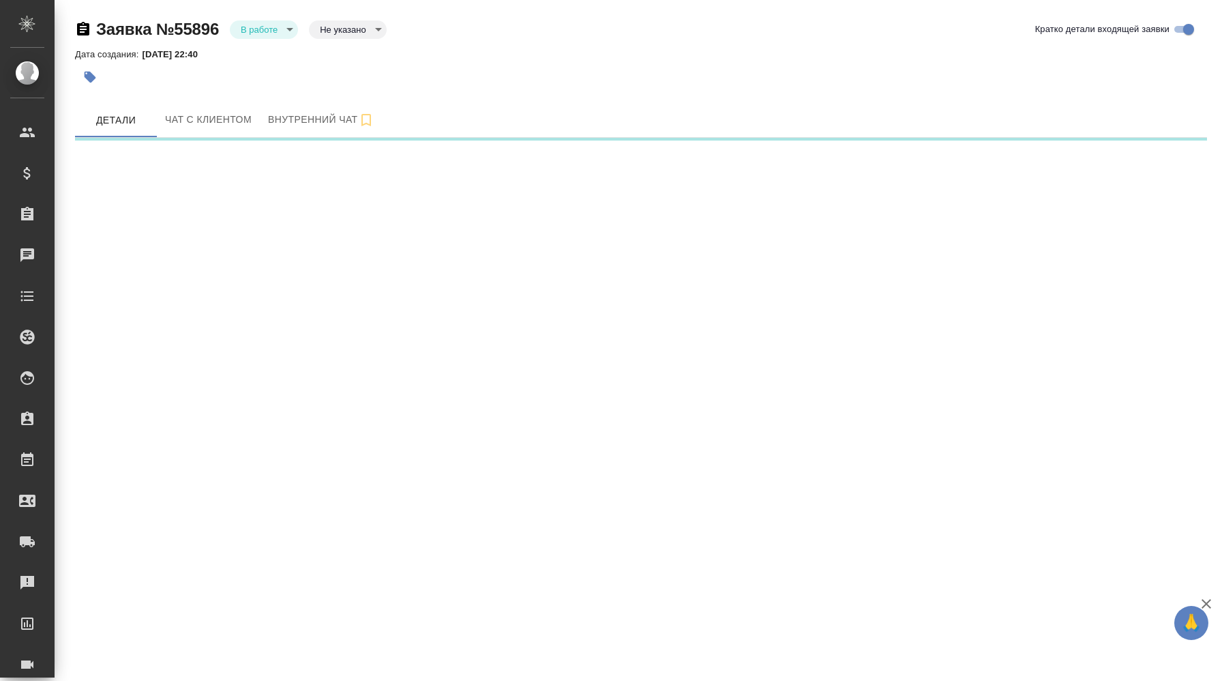
select select "RU"
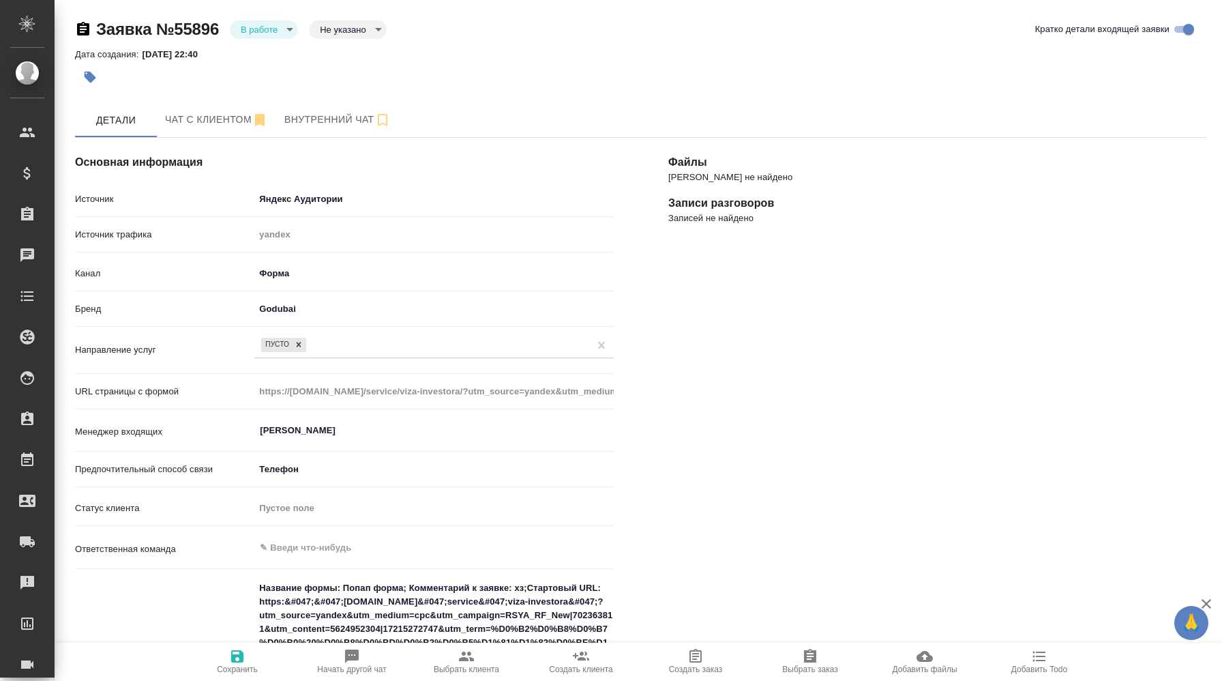
scroll to position [41, 0]
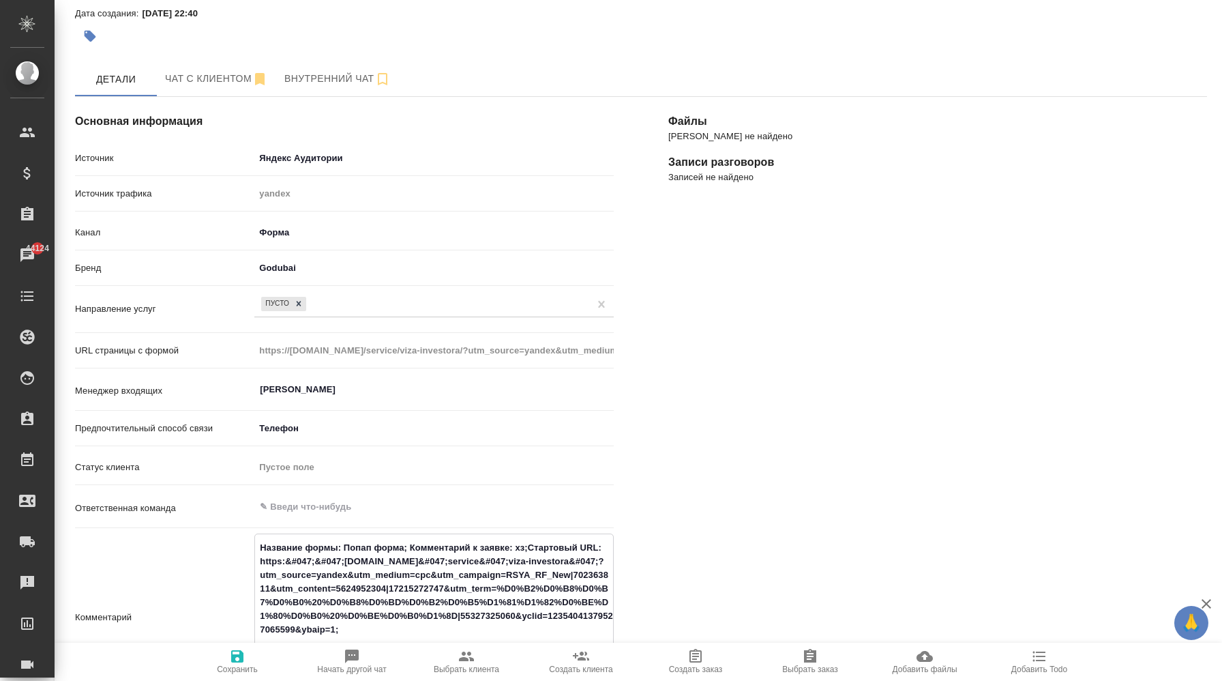
click at [230, 564] on div "Комментарий Название формы: Попап форма; Комментарий к заявке: хз;Стартовый URL…" at bounding box center [344, 617] width 539 height 168
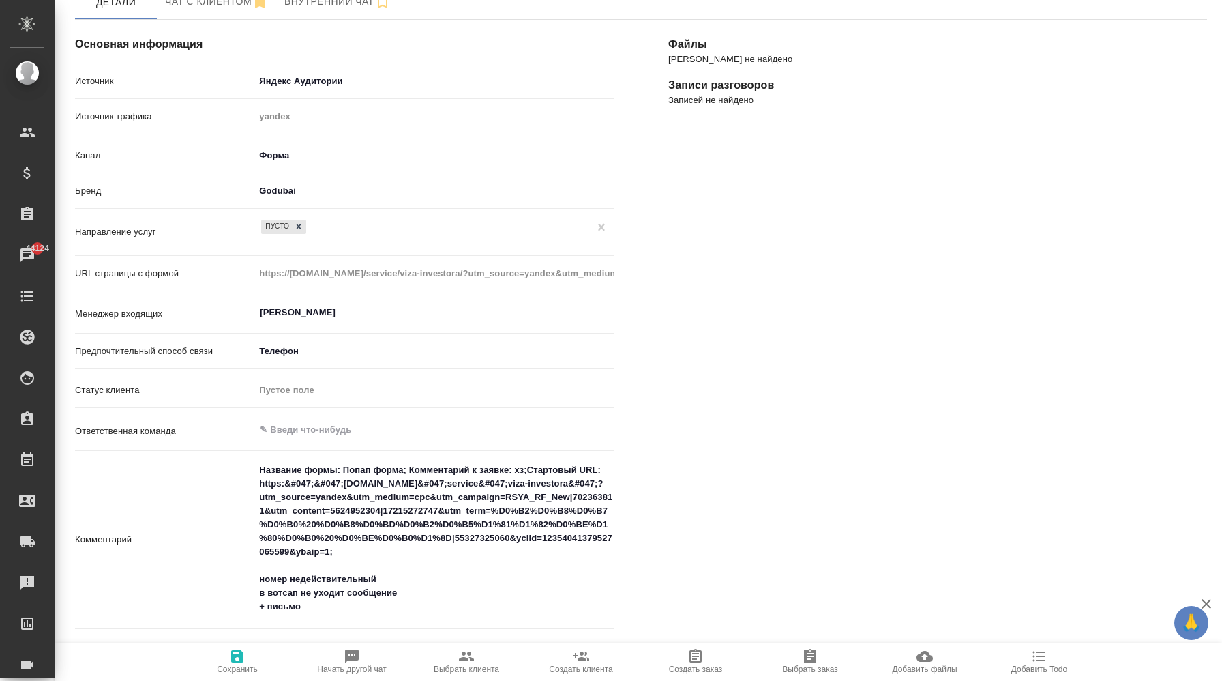
scroll to position [0, 0]
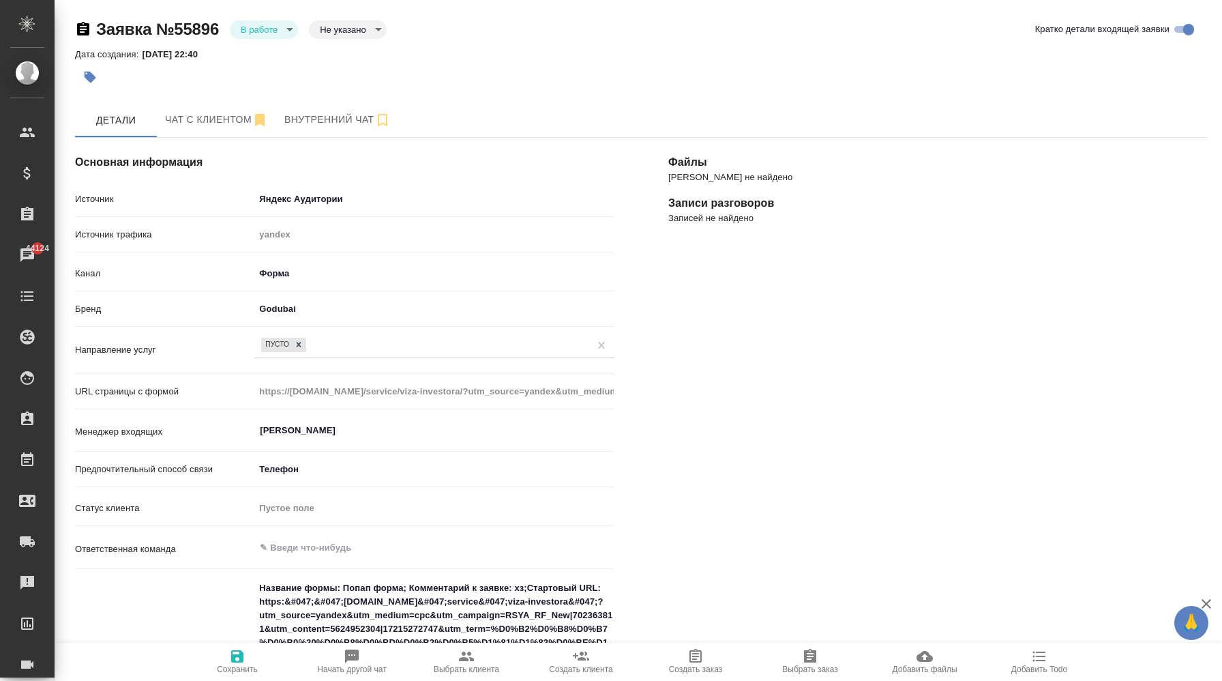
type textarea "x"
